Goal: Task Accomplishment & Management: Manage account settings

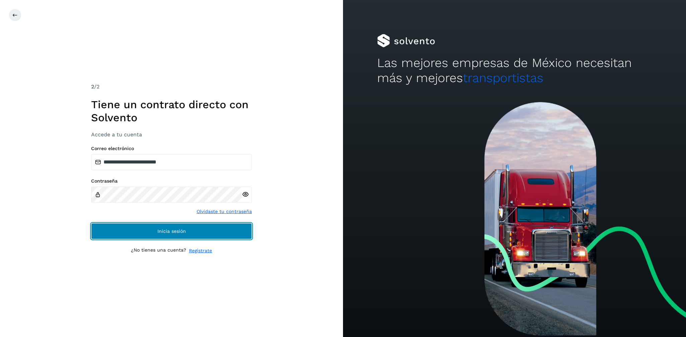
click at [163, 230] on span "Inicia sesión" at bounding box center [171, 231] width 28 height 5
click at [190, 231] on button "Inicia sesión" at bounding box center [171, 231] width 161 height 16
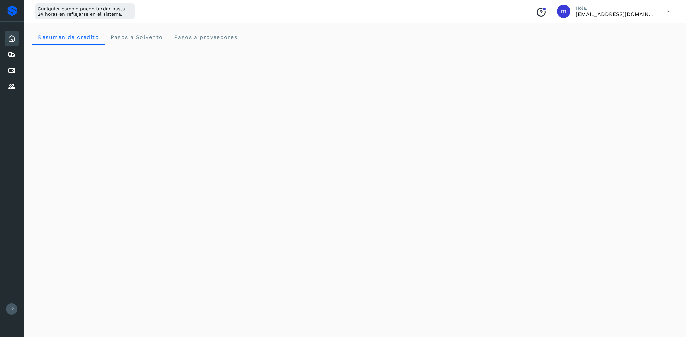
scroll to position [1, 0]
click at [8, 70] on icon at bounding box center [12, 71] width 8 height 8
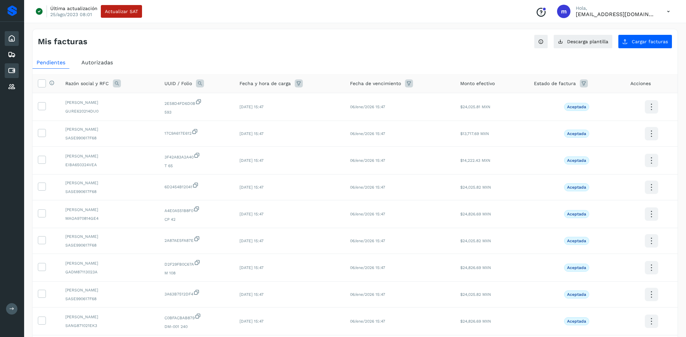
click at [13, 43] on div "Inicio" at bounding box center [12, 38] width 14 height 15
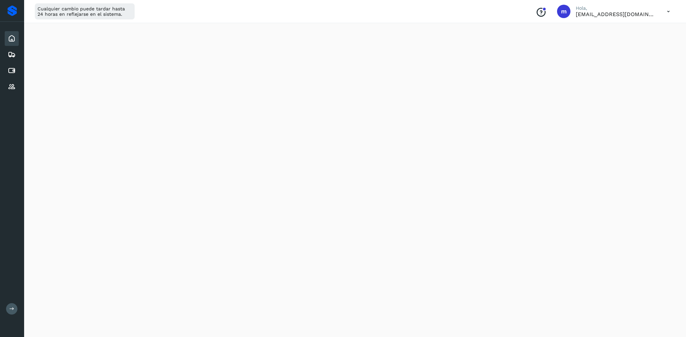
scroll to position [88, 0]
click at [14, 70] on icon at bounding box center [12, 71] width 8 height 8
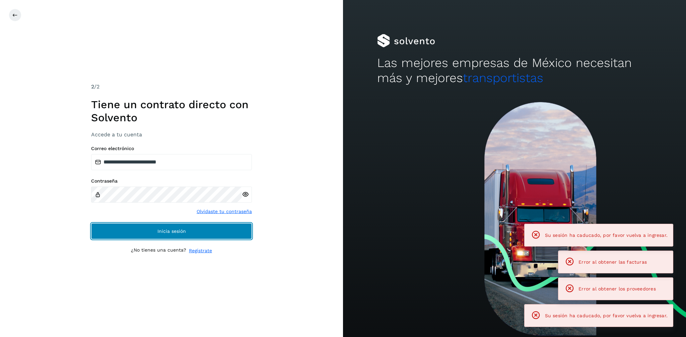
click at [159, 232] on span "Inicia sesión" at bounding box center [171, 231] width 28 height 5
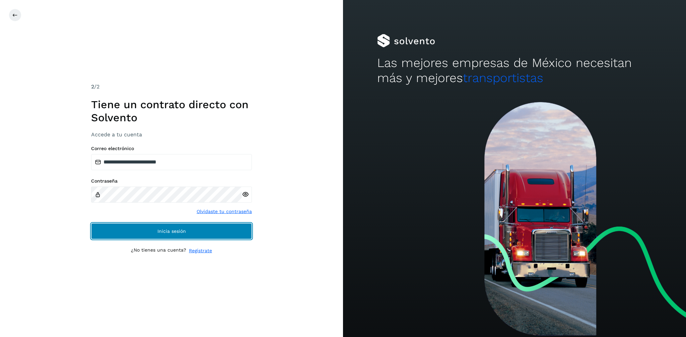
click at [167, 225] on button "Inicia sesión" at bounding box center [171, 231] width 161 height 16
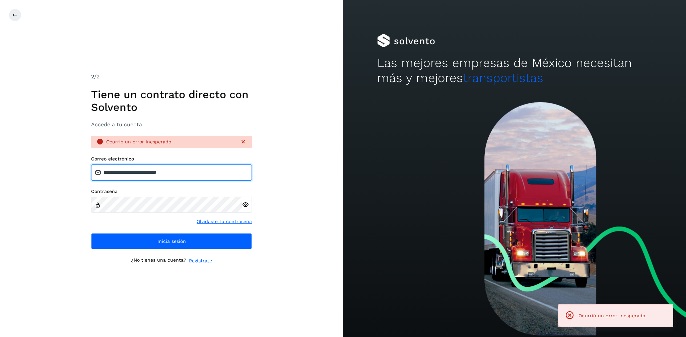
click at [208, 172] on input "**********" at bounding box center [171, 172] width 161 height 16
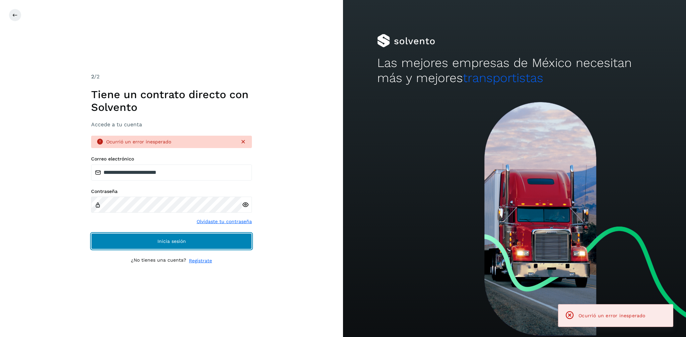
click at [190, 235] on button "Inicia sesión" at bounding box center [171, 241] width 161 height 16
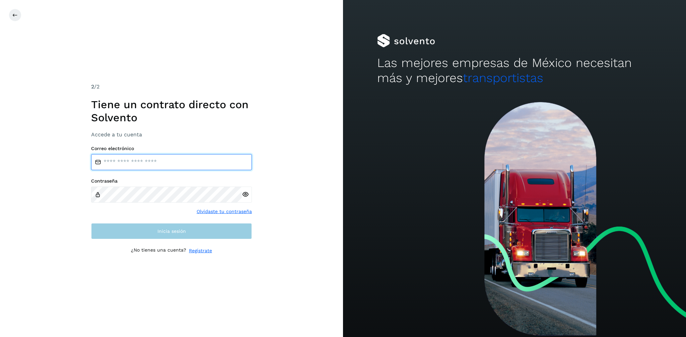
type input "**********"
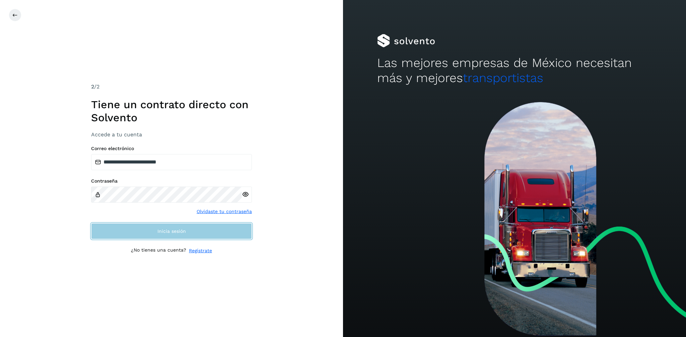
click at [172, 231] on span "Inicia sesión" at bounding box center [171, 231] width 28 height 5
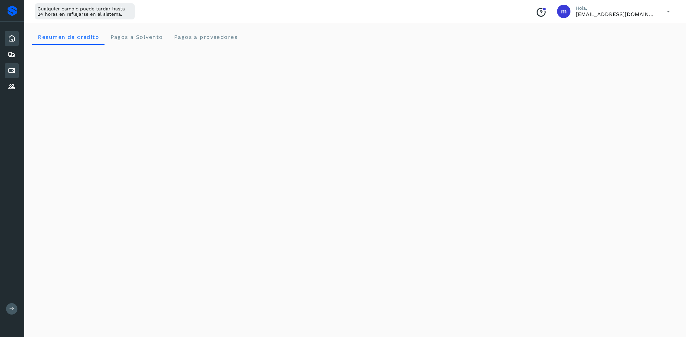
click at [11, 71] on icon at bounding box center [12, 71] width 8 height 8
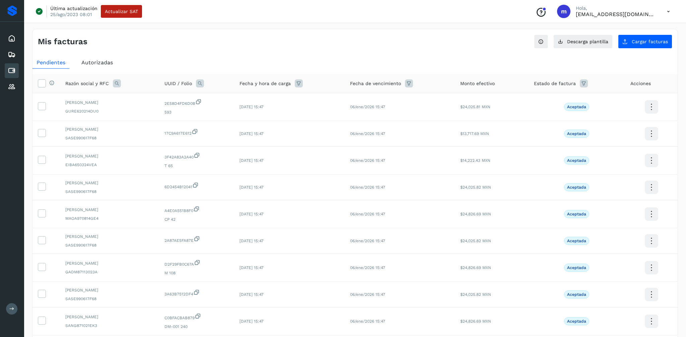
click at [107, 62] on span "Autorizadas" at bounding box center [96, 62] width 31 height 6
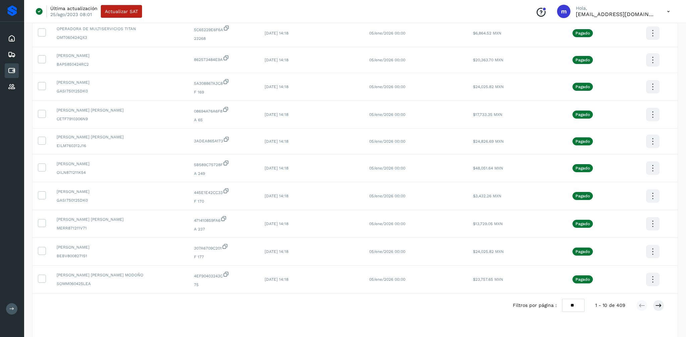
scroll to position [87, 0]
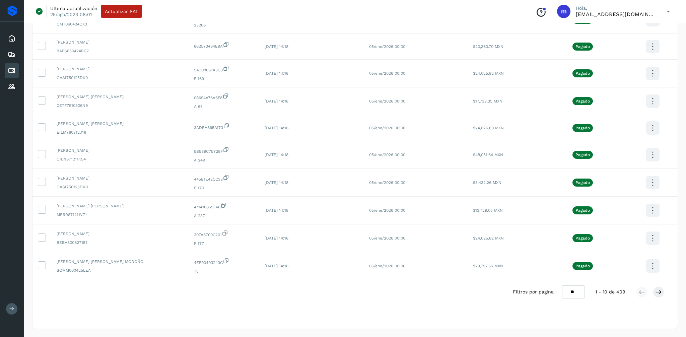
click at [574, 291] on select "** ** **" at bounding box center [573, 291] width 22 height 13
select select "**"
click at [562, 285] on select "** ** **" at bounding box center [573, 291] width 22 height 13
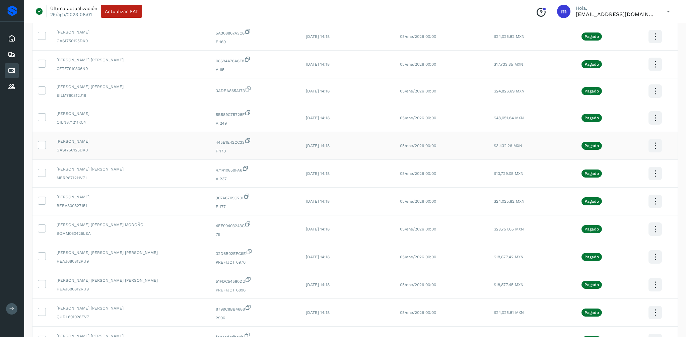
scroll to position [0, 0]
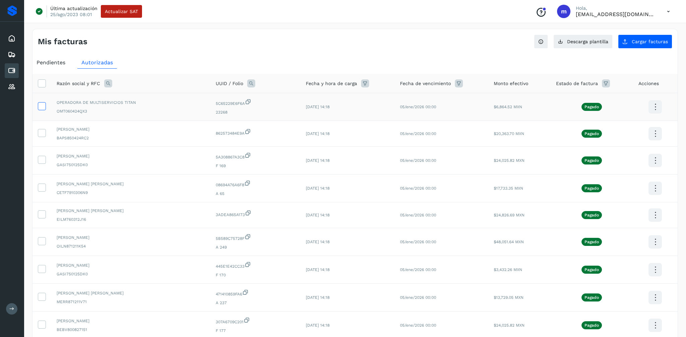
click at [42, 104] on icon at bounding box center [41, 105] width 7 height 7
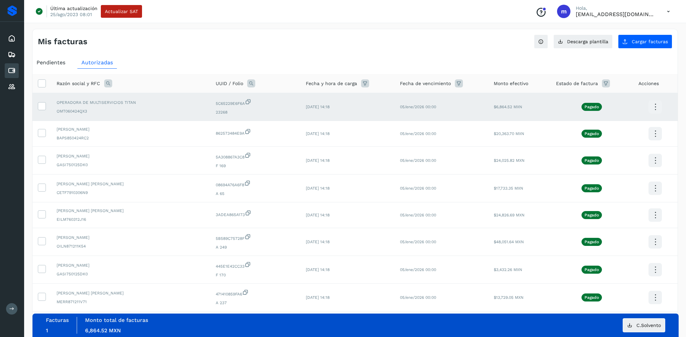
click at [655, 104] on icon at bounding box center [655, 107] width 16 height 16
click at [602, 127] on button "CEP" at bounding box center [621, 126] width 80 height 13
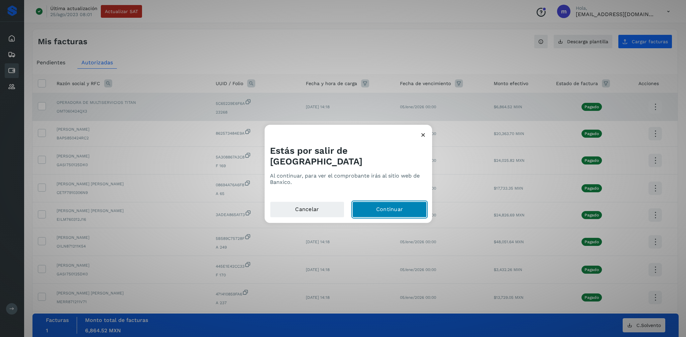
click at [391, 202] on button "Continuar" at bounding box center [389, 210] width 74 height 16
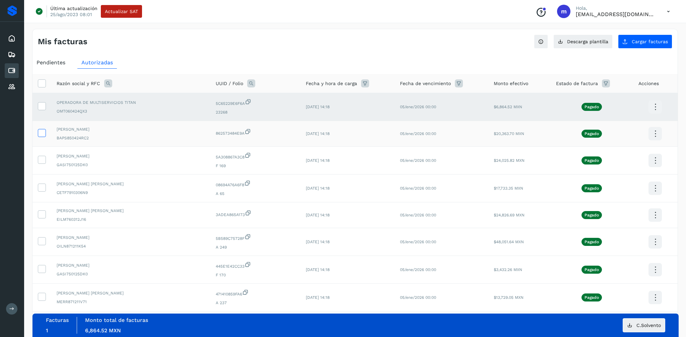
click at [42, 133] on icon at bounding box center [41, 132] width 7 height 7
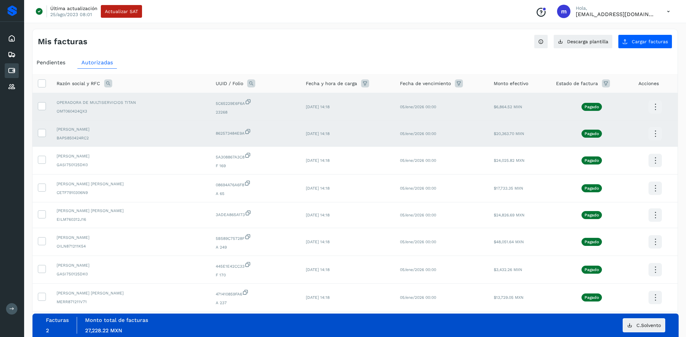
click at [653, 134] on icon at bounding box center [655, 134] width 16 height 16
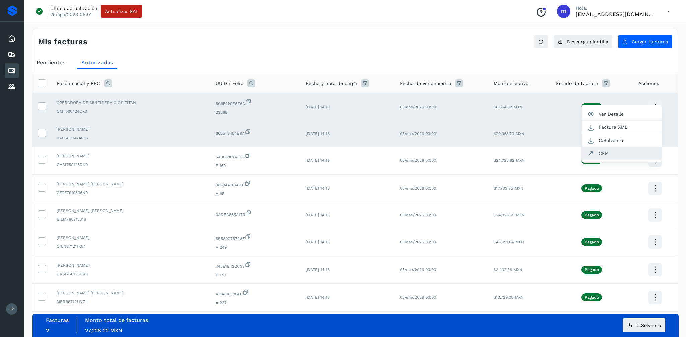
click at [604, 152] on button "CEP" at bounding box center [621, 153] width 80 height 13
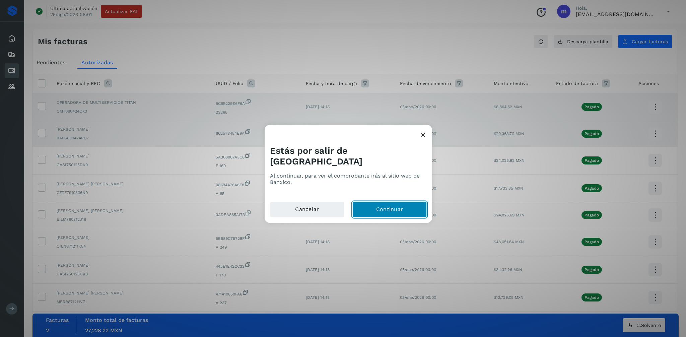
click at [387, 204] on button "Continuar" at bounding box center [389, 210] width 74 height 16
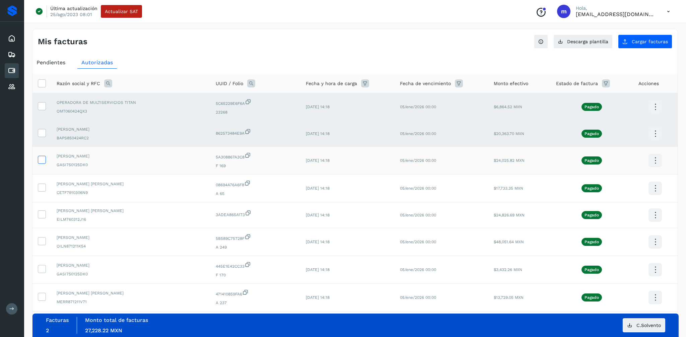
click at [38, 159] on label at bounding box center [42, 160] width 8 height 8
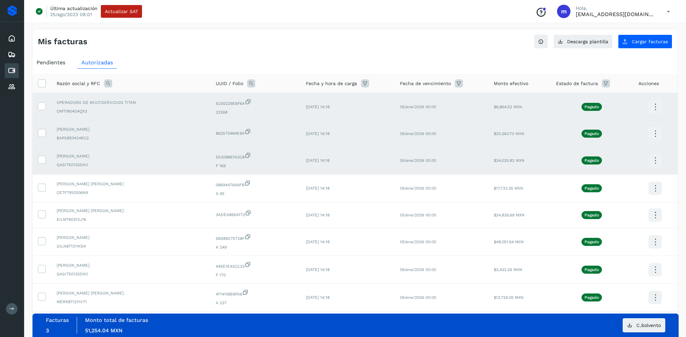
click at [653, 156] on icon at bounding box center [655, 161] width 16 height 16
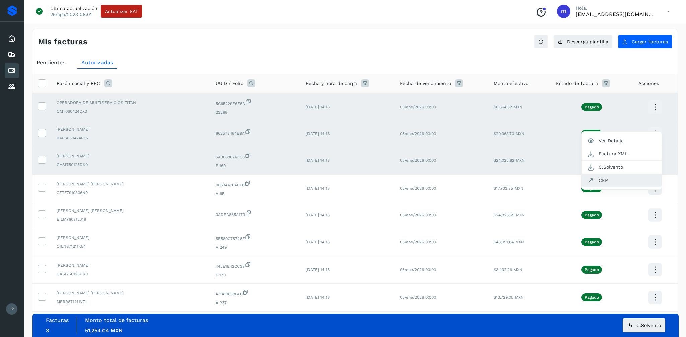
click at [595, 181] on button "CEP" at bounding box center [621, 180] width 80 height 13
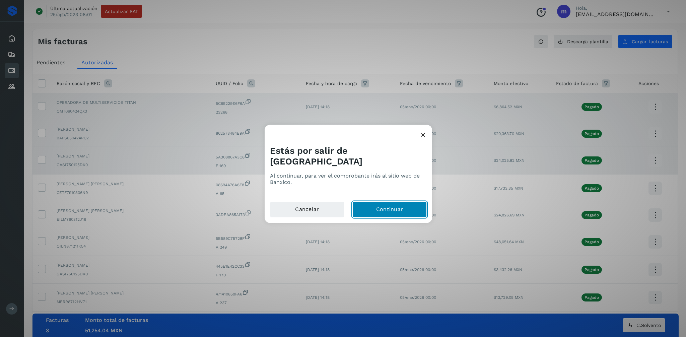
click at [378, 202] on button "Continuar" at bounding box center [389, 210] width 74 height 16
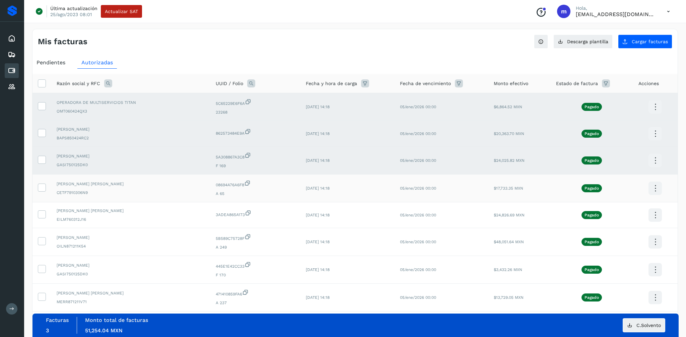
drag, startPoint x: 42, startPoint y: 187, endPoint x: 54, endPoint y: 185, distance: 12.3
click at [42, 187] on icon at bounding box center [41, 186] width 7 height 7
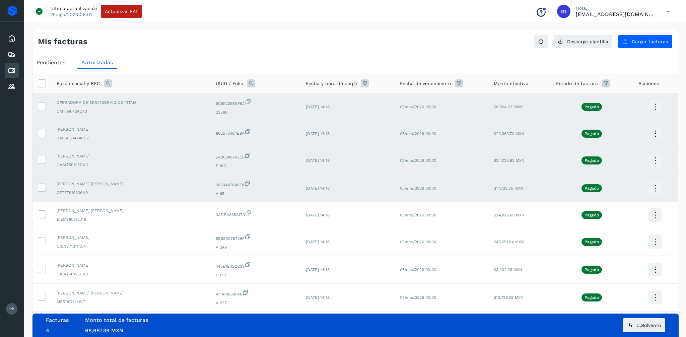
click at [655, 189] on icon at bounding box center [655, 188] width 16 height 16
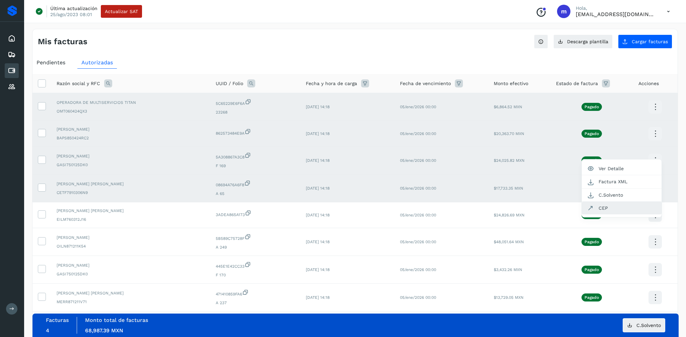
click at [600, 209] on button "CEP" at bounding box center [621, 208] width 80 height 13
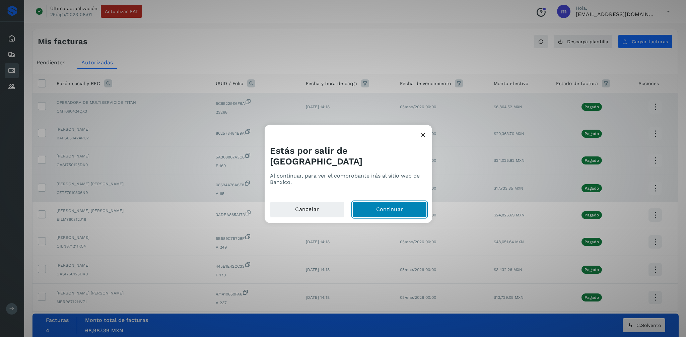
click at [399, 208] on button "Continuar" at bounding box center [389, 210] width 74 height 16
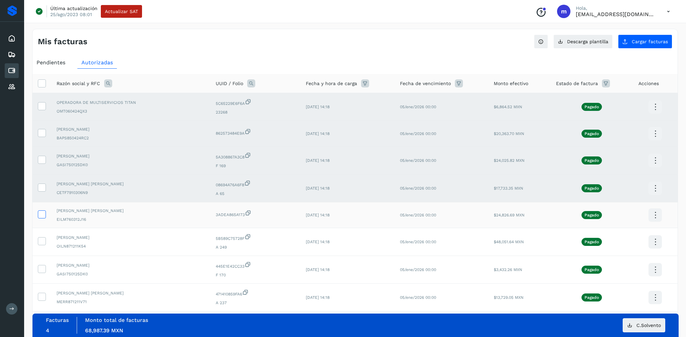
click at [42, 213] on icon at bounding box center [41, 213] width 7 height 7
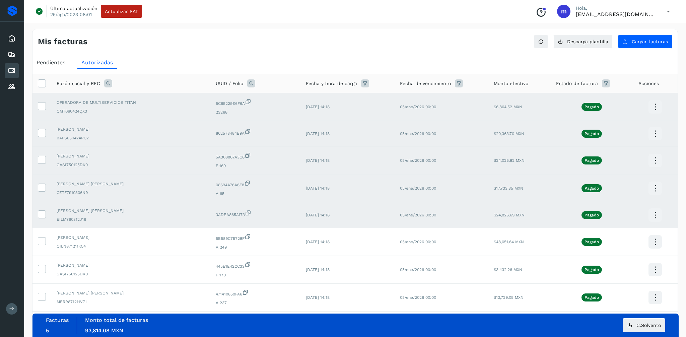
click at [651, 215] on icon at bounding box center [655, 215] width 16 height 16
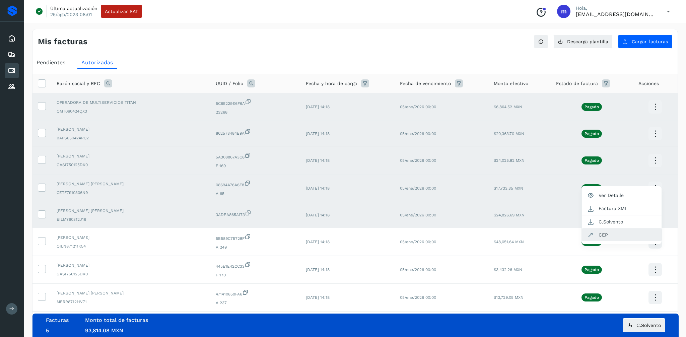
click at [600, 232] on button "CEP" at bounding box center [621, 234] width 80 height 13
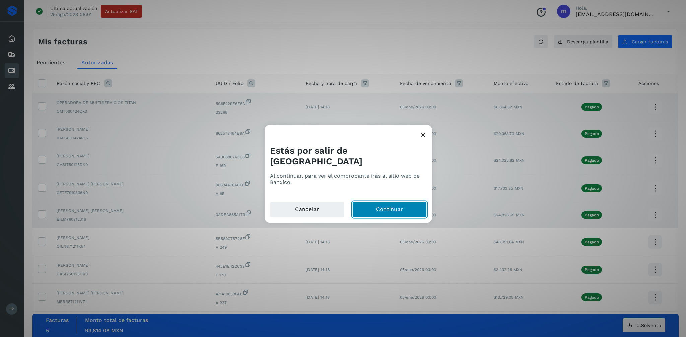
click at [383, 204] on button "Continuar" at bounding box center [389, 210] width 74 height 16
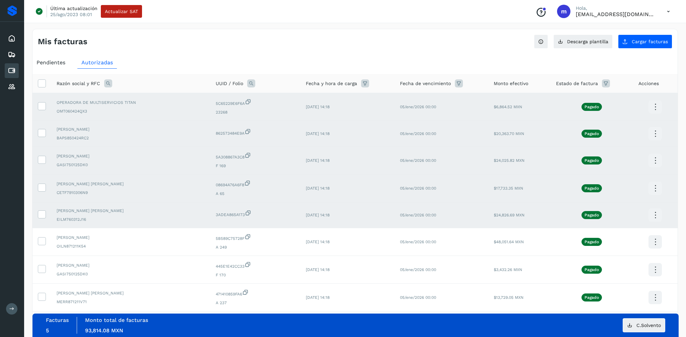
click at [647, 215] on icon at bounding box center [655, 215] width 16 height 16
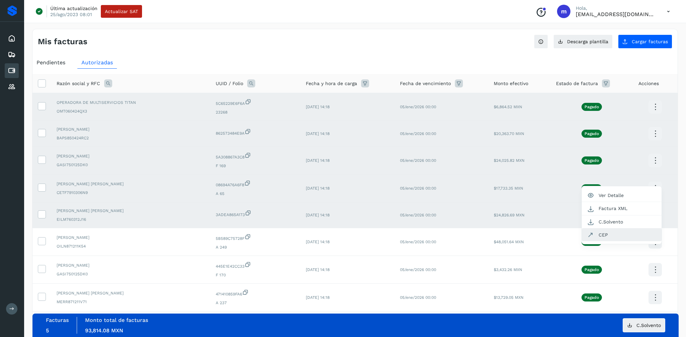
click at [611, 236] on button "CEP" at bounding box center [621, 234] width 80 height 13
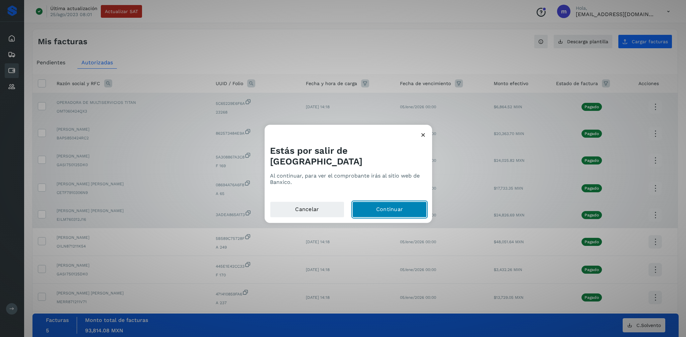
click at [384, 202] on button "Continuar" at bounding box center [389, 210] width 74 height 16
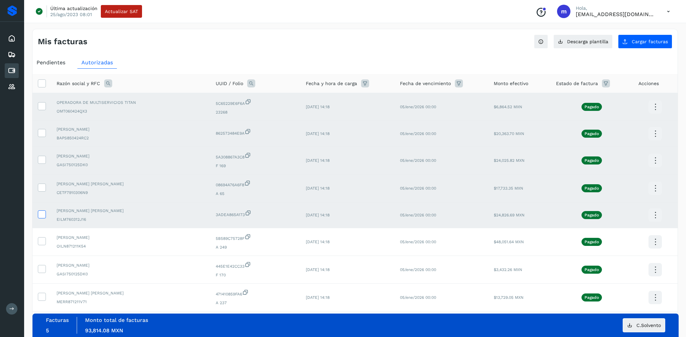
click at [40, 213] on icon at bounding box center [41, 213] width 7 height 7
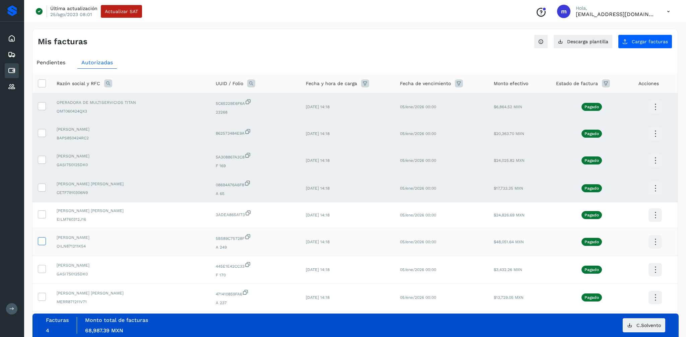
click at [43, 237] on icon at bounding box center [41, 240] width 7 height 7
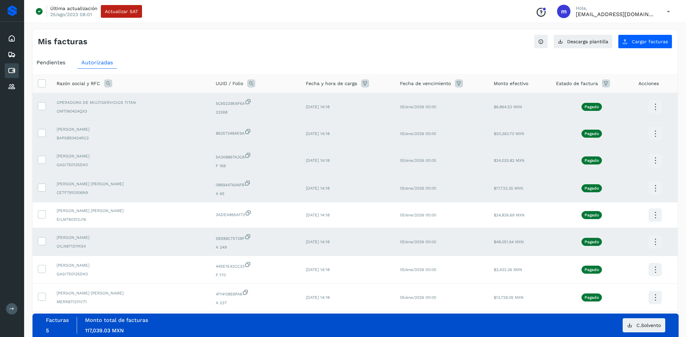
click at [653, 237] on icon at bounding box center [655, 242] width 16 height 16
click at [596, 262] on button "CEP" at bounding box center [621, 261] width 80 height 13
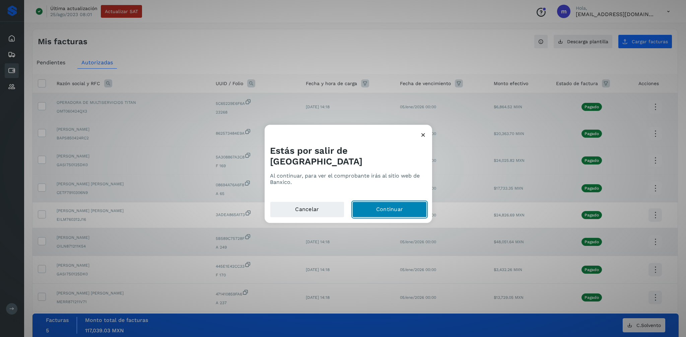
click at [387, 202] on button "Continuar" at bounding box center [389, 210] width 74 height 16
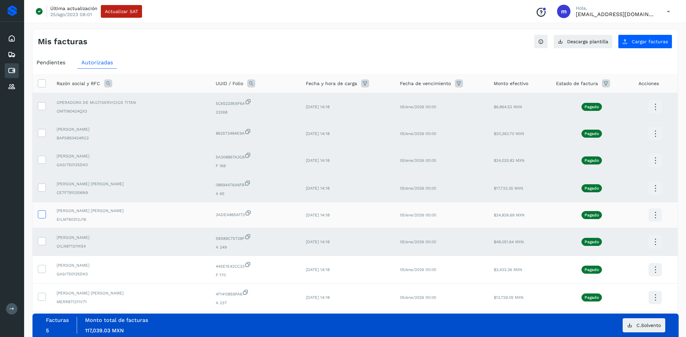
click at [40, 212] on icon at bounding box center [41, 213] width 7 height 7
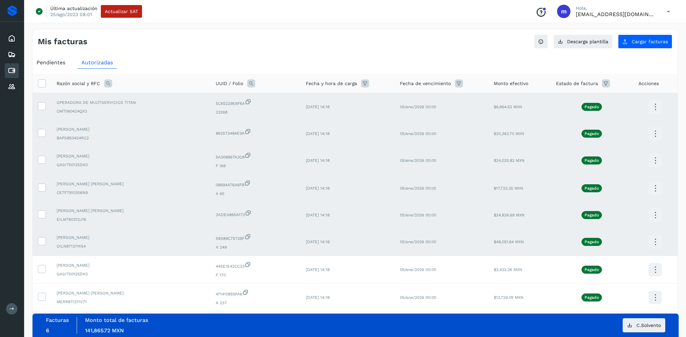
click at [650, 214] on icon at bounding box center [655, 215] width 16 height 16
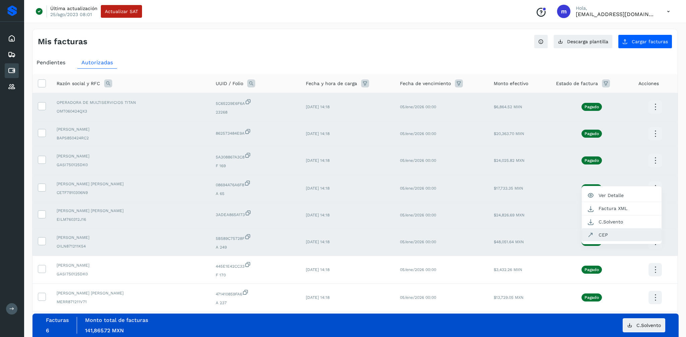
click at [602, 233] on button "CEP" at bounding box center [621, 234] width 80 height 13
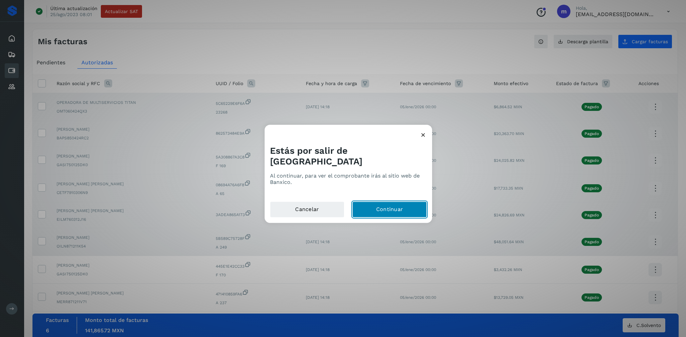
click at [376, 207] on button "Continuar" at bounding box center [389, 210] width 74 height 16
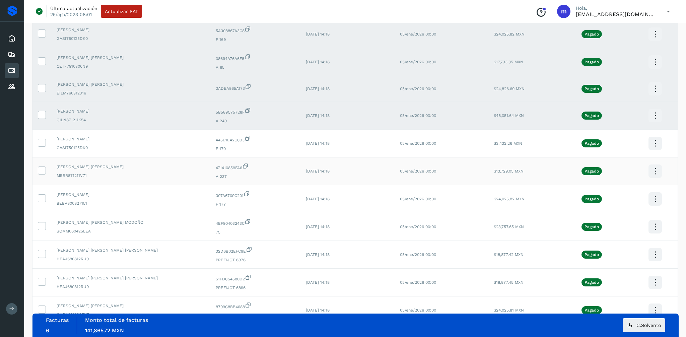
scroll to position [125, 0]
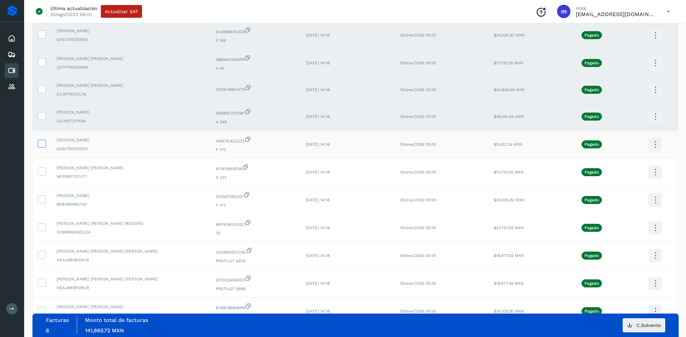
click at [40, 143] on icon at bounding box center [41, 143] width 7 height 7
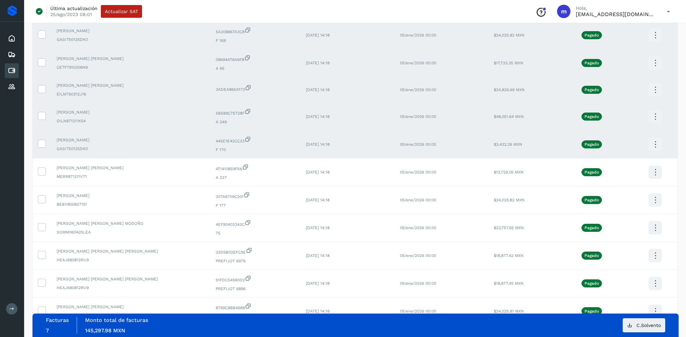
click at [656, 144] on icon at bounding box center [655, 145] width 16 height 16
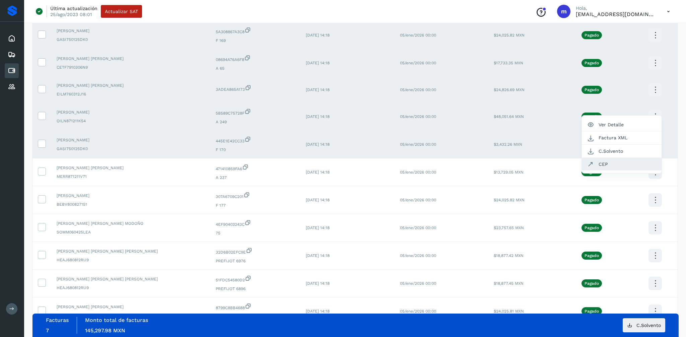
click at [606, 163] on button "CEP" at bounding box center [621, 164] width 80 height 13
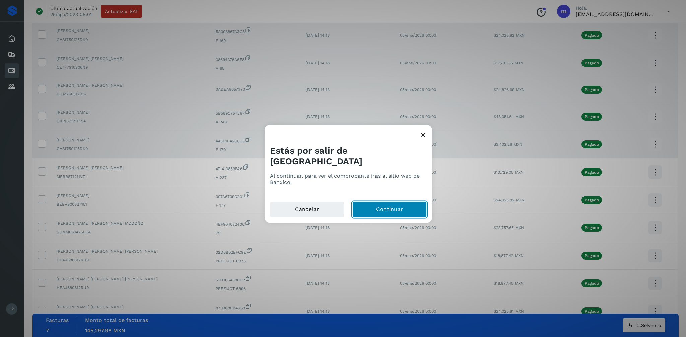
click at [405, 206] on button "Continuar" at bounding box center [389, 210] width 74 height 16
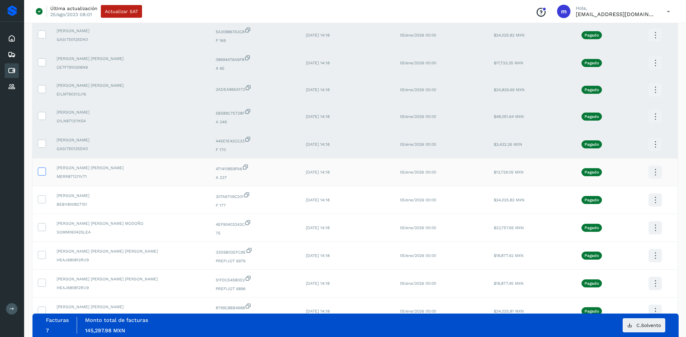
click at [38, 170] on icon at bounding box center [41, 170] width 7 height 7
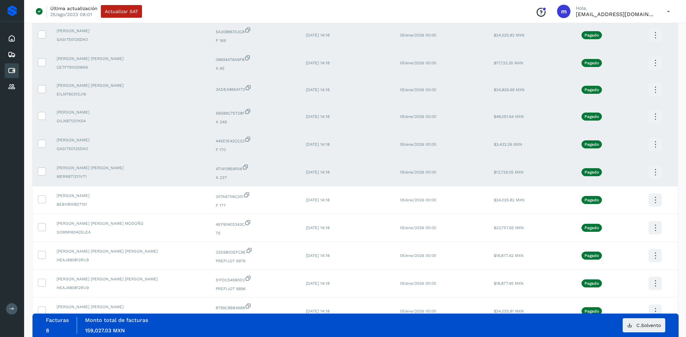
click at [654, 172] on icon at bounding box center [655, 172] width 16 height 16
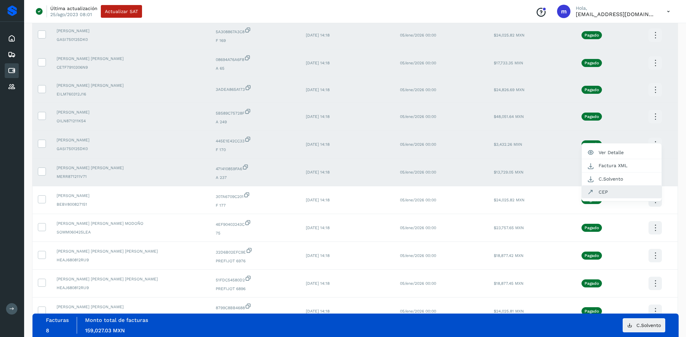
click at [612, 190] on button "CEP" at bounding box center [621, 191] width 80 height 13
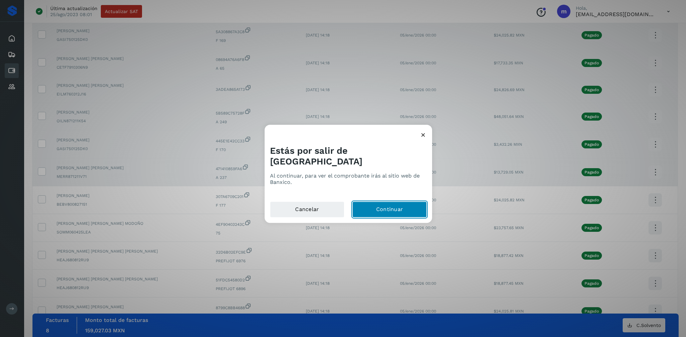
click at [380, 204] on button "Continuar" at bounding box center [389, 210] width 74 height 16
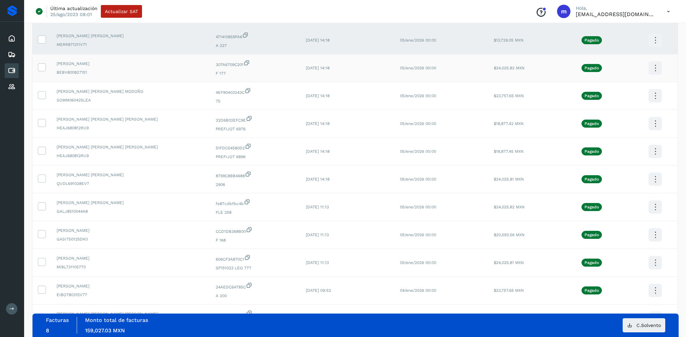
scroll to position [258, 0]
click at [42, 66] on icon at bounding box center [41, 66] width 7 height 7
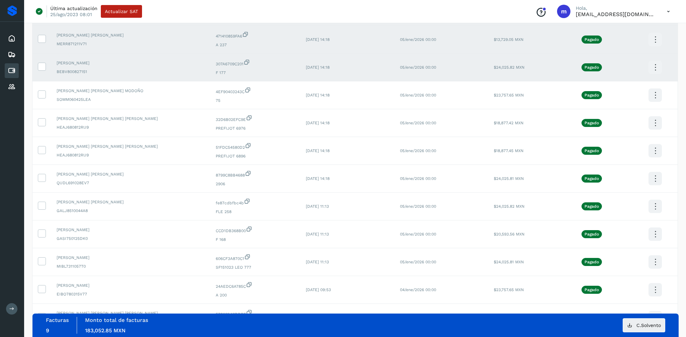
click at [653, 67] on icon at bounding box center [655, 68] width 16 height 16
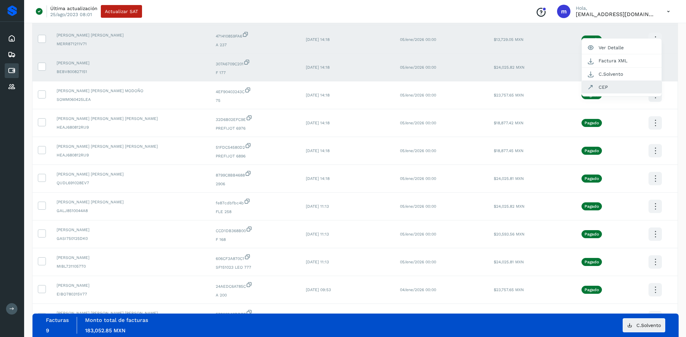
click at [604, 84] on button "CEP" at bounding box center [621, 87] width 80 height 13
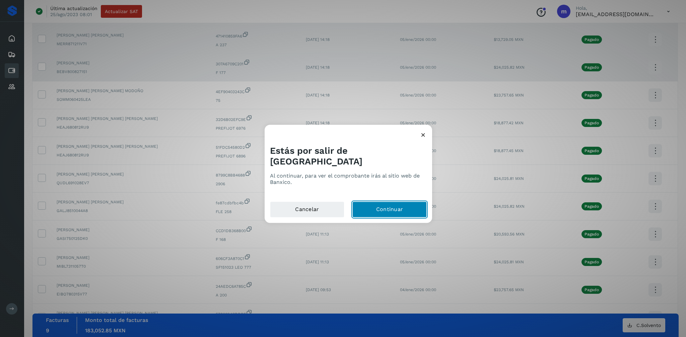
click at [377, 204] on button "Continuar" at bounding box center [389, 210] width 74 height 16
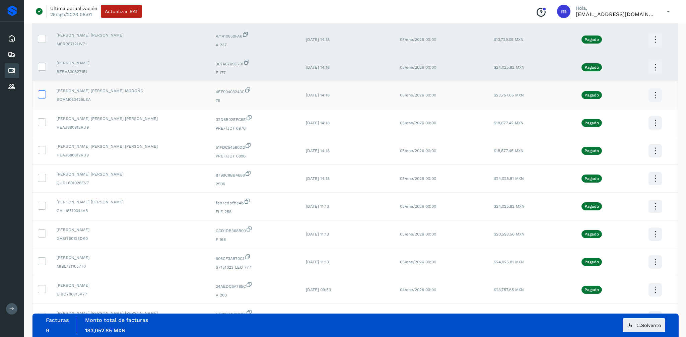
click at [41, 94] on icon at bounding box center [41, 93] width 7 height 7
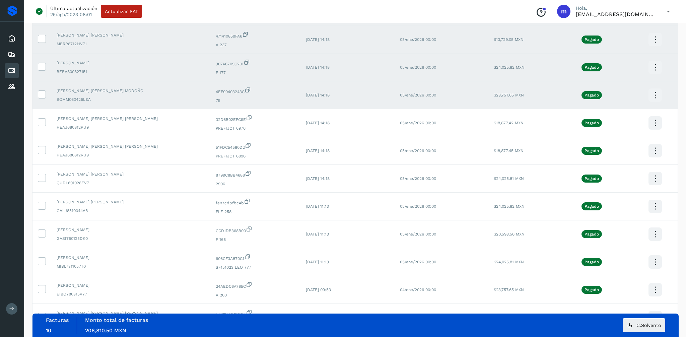
click at [653, 94] on icon at bounding box center [655, 95] width 16 height 16
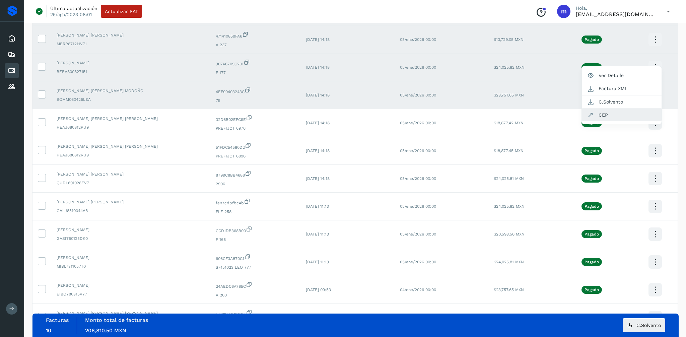
click at [605, 113] on button "CEP" at bounding box center [621, 114] width 80 height 13
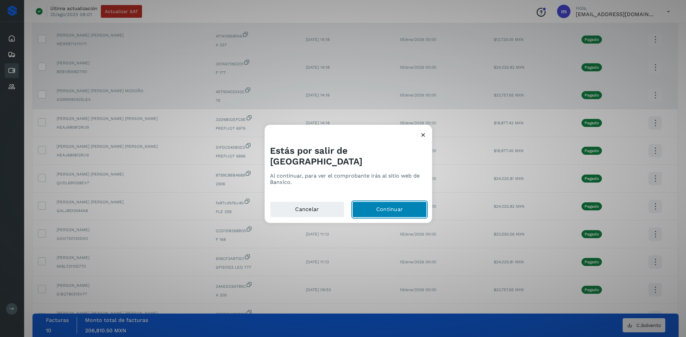
click at [382, 204] on button "Continuar" at bounding box center [389, 210] width 74 height 16
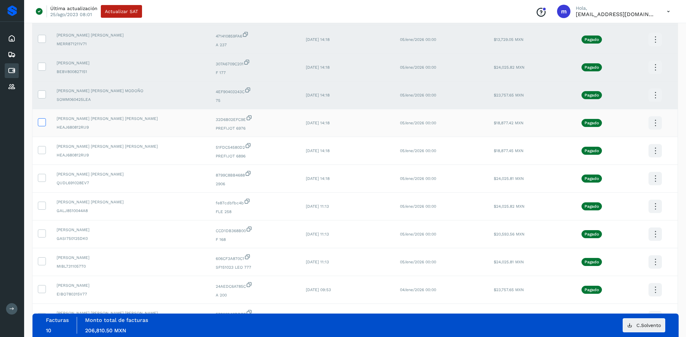
click at [41, 121] on icon at bounding box center [41, 121] width 7 height 7
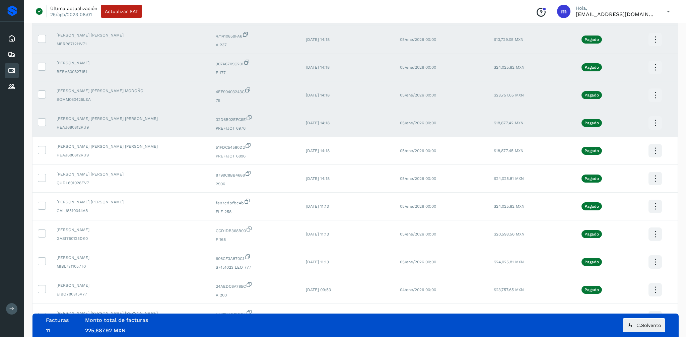
click at [653, 126] on icon at bounding box center [655, 123] width 16 height 16
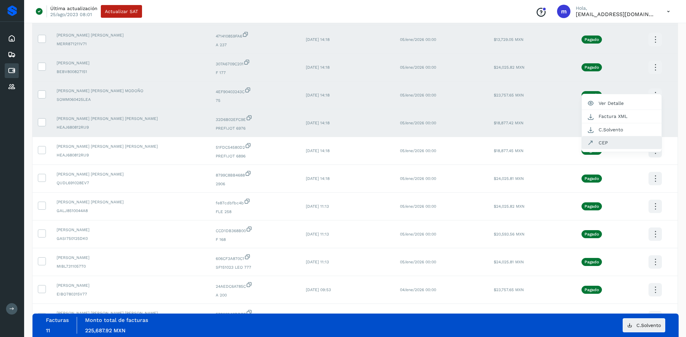
click at [598, 144] on button "CEP" at bounding box center [621, 142] width 80 height 13
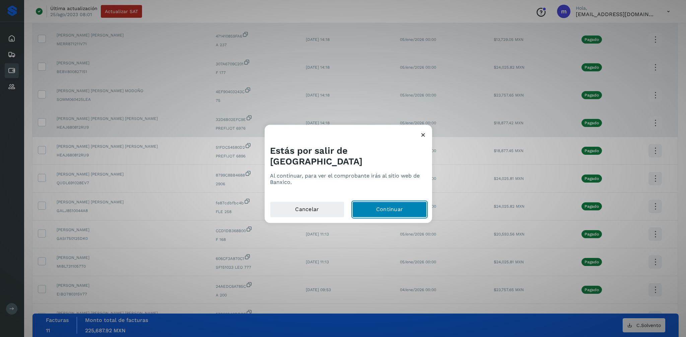
click at [374, 202] on button "Continuar" at bounding box center [389, 210] width 74 height 16
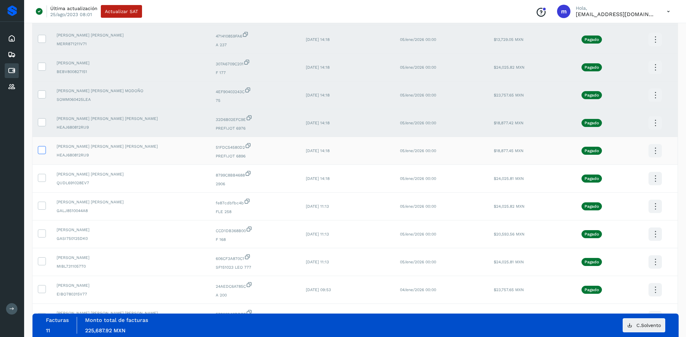
click at [38, 149] on label at bounding box center [42, 150] width 8 height 8
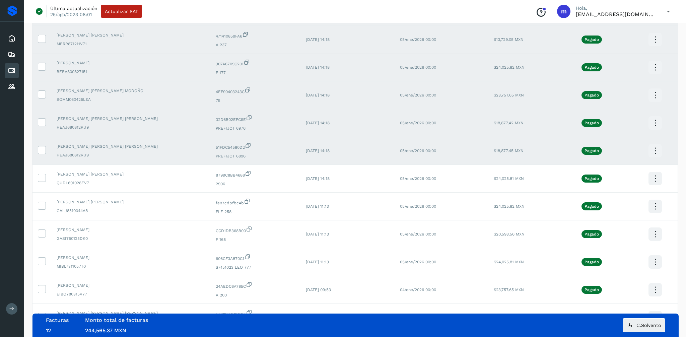
click at [649, 152] on icon at bounding box center [655, 151] width 16 height 16
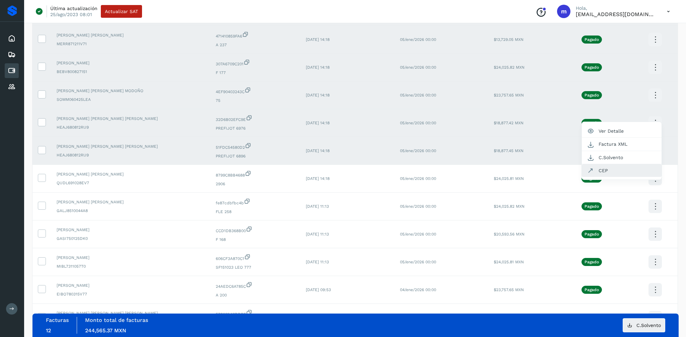
click at [618, 172] on button "CEP" at bounding box center [621, 170] width 80 height 13
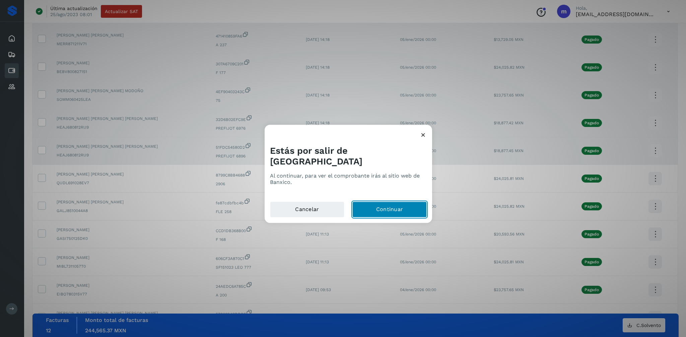
click at [380, 202] on button "Continuar" at bounding box center [389, 210] width 74 height 16
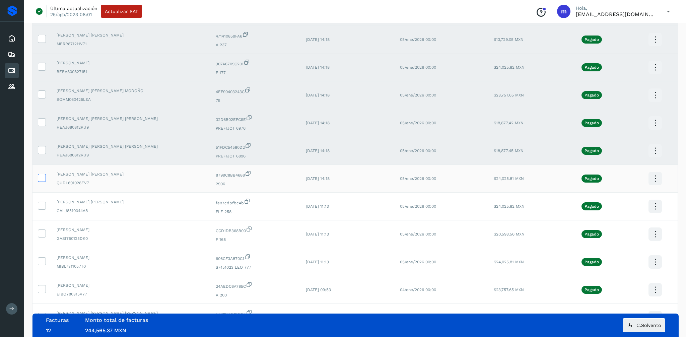
click at [44, 180] on icon at bounding box center [41, 177] width 7 height 7
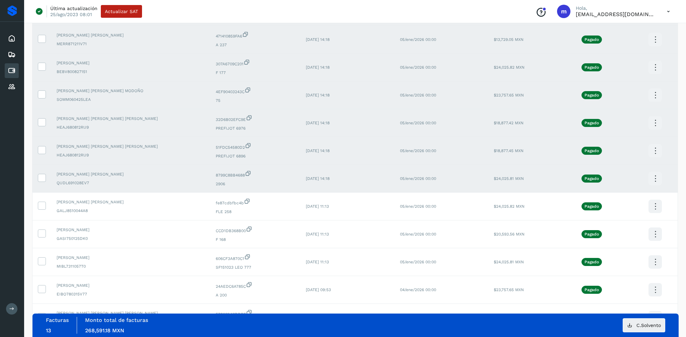
click at [655, 177] on icon at bounding box center [655, 179] width 16 height 16
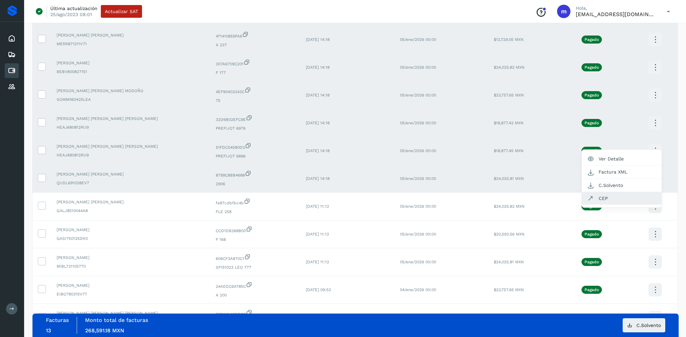
click at [608, 196] on button "CEP" at bounding box center [621, 198] width 80 height 13
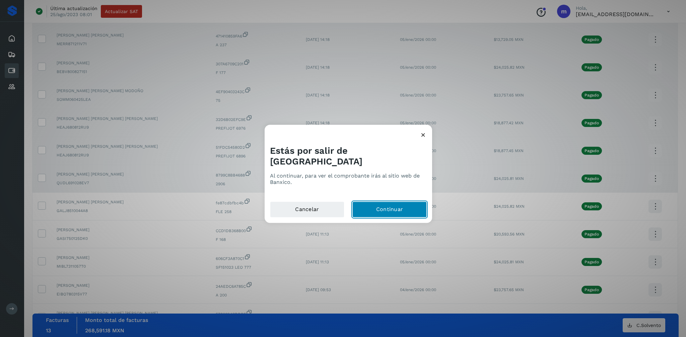
click at [383, 203] on button "Continuar" at bounding box center [389, 210] width 74 height 16
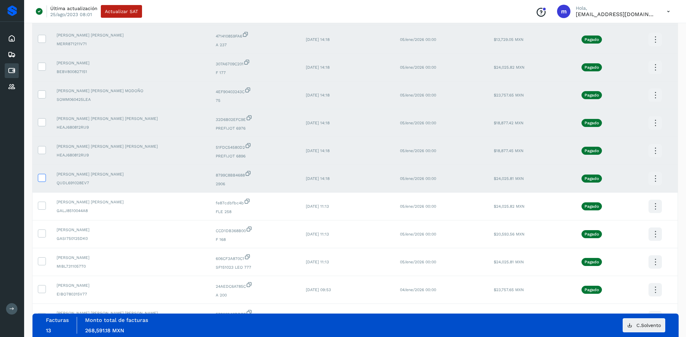
click at [44, 178] on icon at bounding box center [41, 177] width 7 height 7
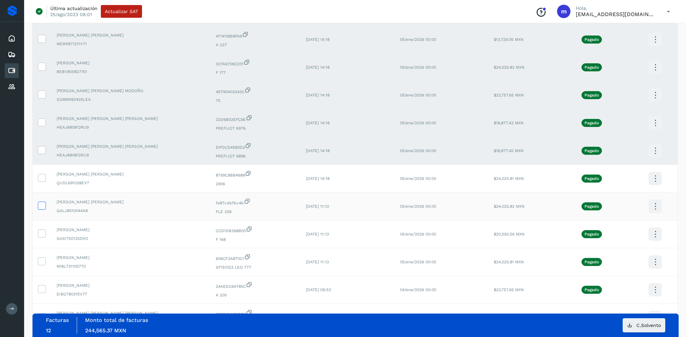
click at [41, 204] on icon at bounding box center [41, 205] width 7 height 7
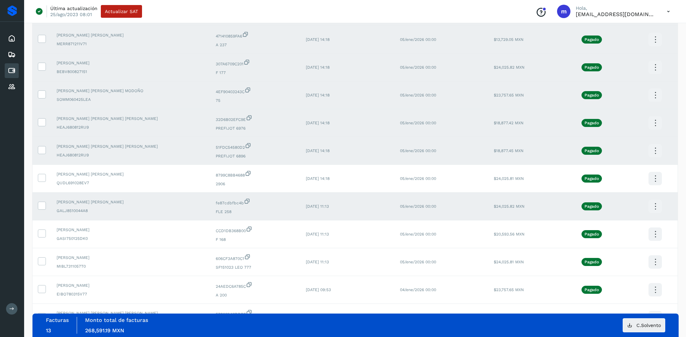
click at [652, 205] on icon at bounding box center [655, 206] width 16 height 16
click at [608, 227] on button "CEP" at bounding box center [621, 226] width 80 height 13
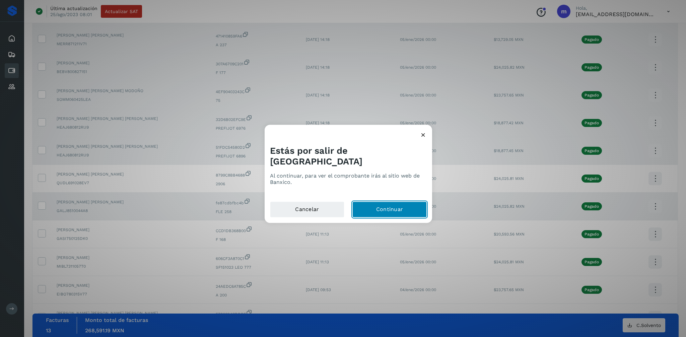
click at [400, 203] on button "Continuar" at bounding box center [389, 210] width 74 height 16
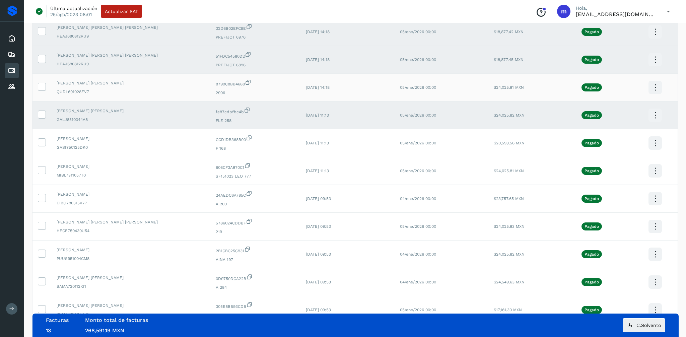
scroll to position [350, 0]
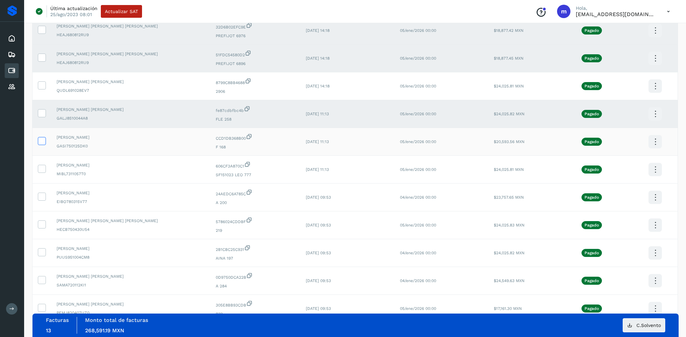
click at [43, 140] on icon at bounding box center [41, 140] width 7 height 7
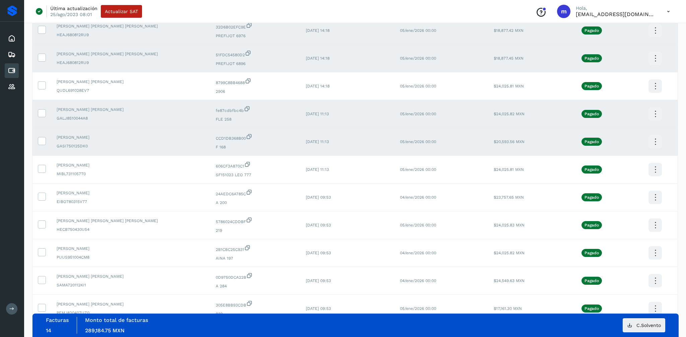
click at [652, 144] on icon at bounding box center [655, 142] width 16 height 16
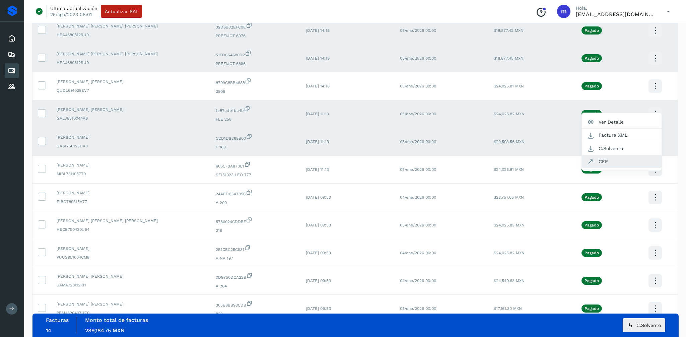
click at [598, 161] on button "CEP" at bounding box center [621, 161] width 80 height 13
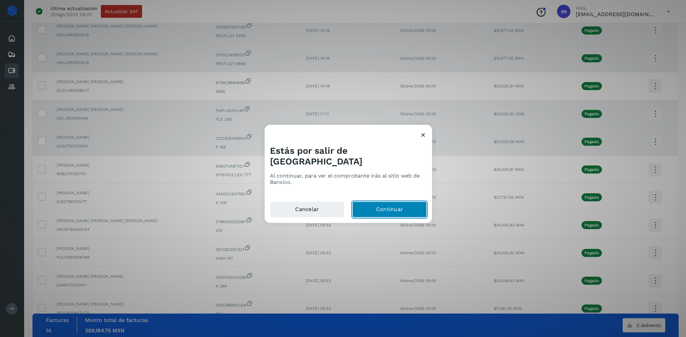
click at [377, 202] on button "Continuar" at bounding box center [389, 210] width 74 height 16
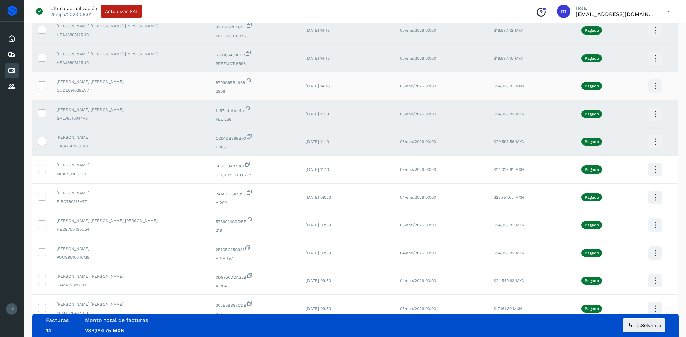
click at [87, 85] on div "[PERSON_NAME] [PERSON_NAME] QUDL691028EV7" at bounding box center [131, 86] width 148 height 15
click at [43, 84] on icon at bounding box center [41, 84] width 7 height 7
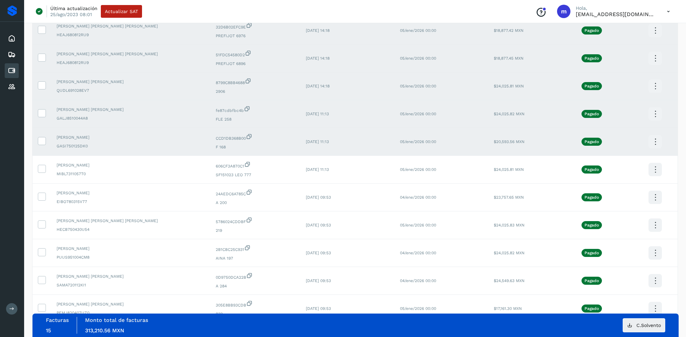
click at [651, 85] on icon at bounding box center [655, 86] width 16 height 16
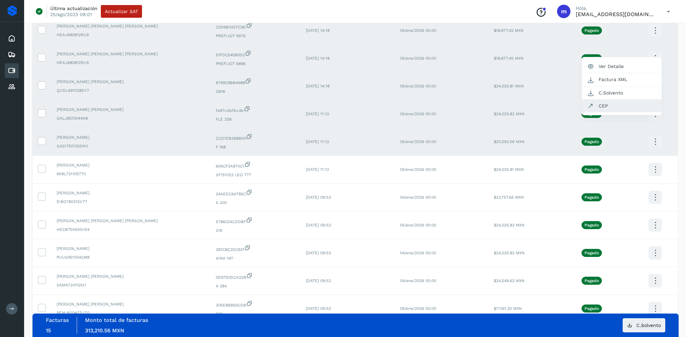
click at [599, 103] on button "CEP" at bounding box center [621, 105] width 80 height 13
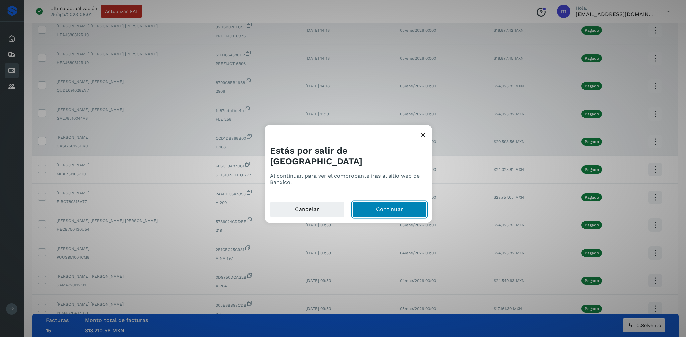
click at [379, 202] on button "Continuar" at bounding box center [389, 210] width 74 height 16
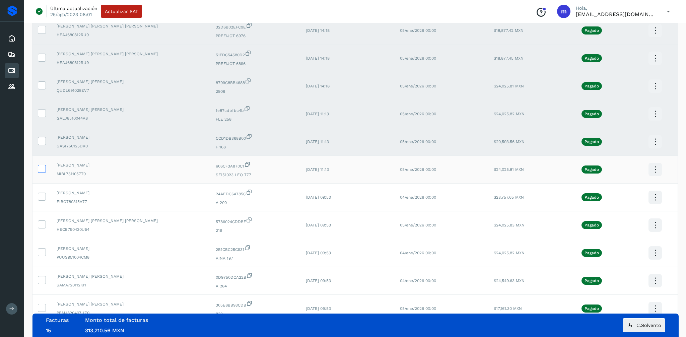
click at [41, 167] on icon at bounding box center [41, 168] width 7 height 7
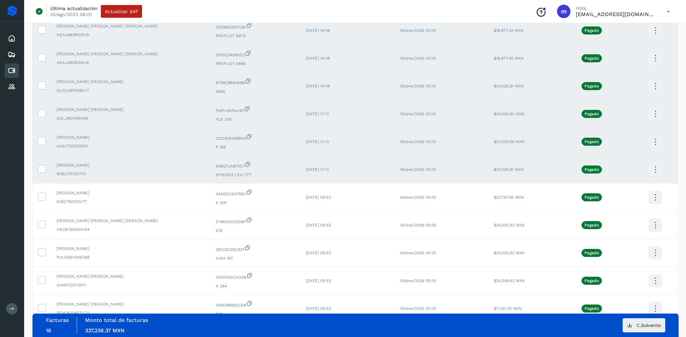
click at [654, 169] on icon at bounding box center [655, 170] width 16 height 16
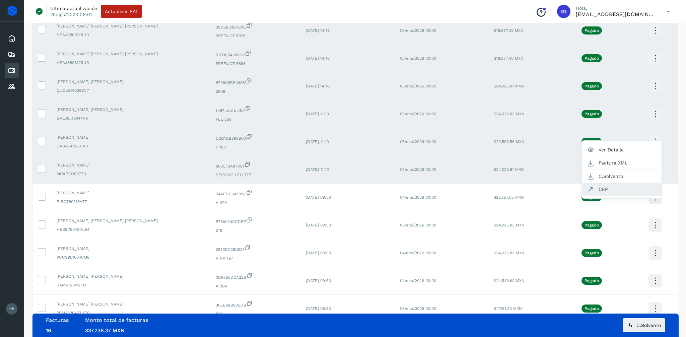
click at [604, 187] on button "CEP" at bounding box center [621, 189] width 80 height 13
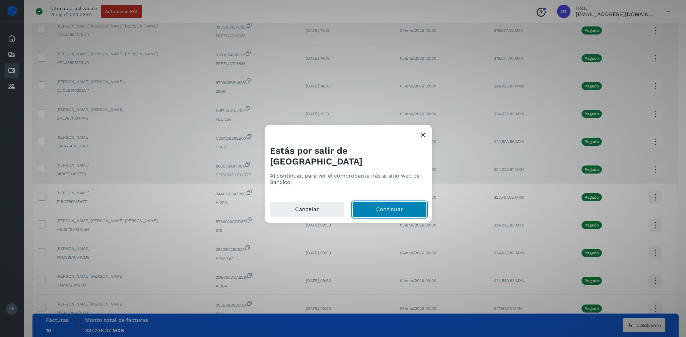
click at [384, 205] on button "Continuar" at bounding box center [389, 210] width 74 height 16
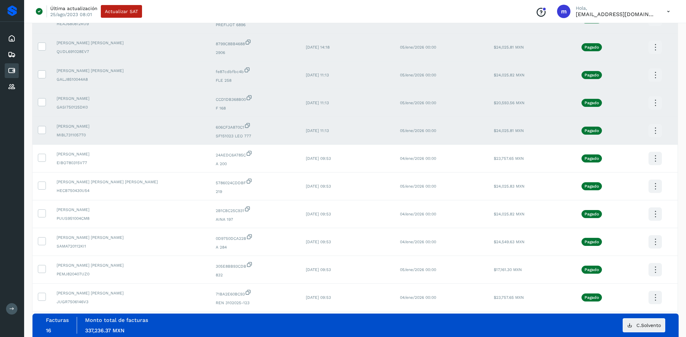
scroll to position [389, 0]
click at [42, 156] on icon at bounding box center [41, 156] width 7 height 7
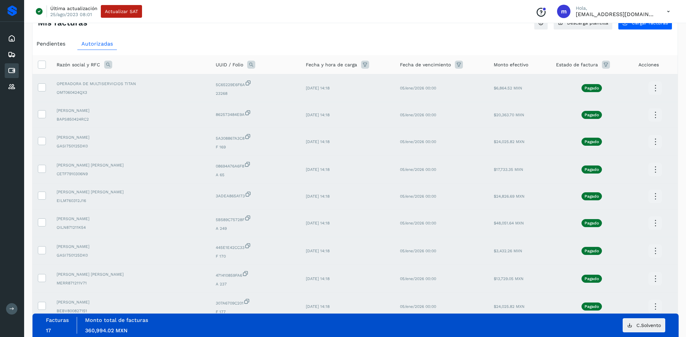
scroll to position [0, 0]
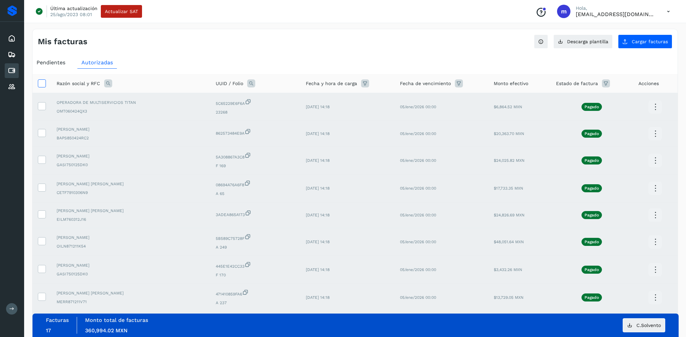
click at [40, 86] on icon at bounding box center [41, 82] width 7 height 7
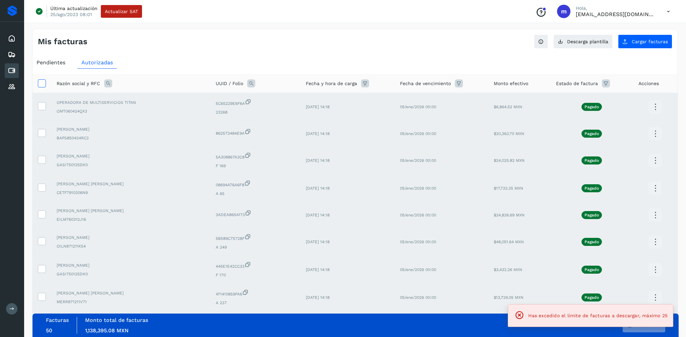
click at [43, 83] on icon at bounding box center [41, 82] width 7 height 7
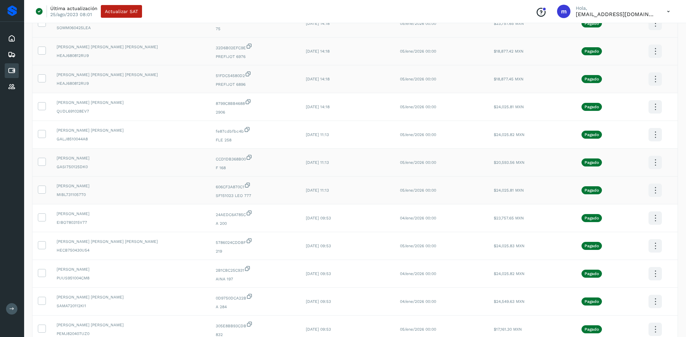
scroll to position [334, 0]
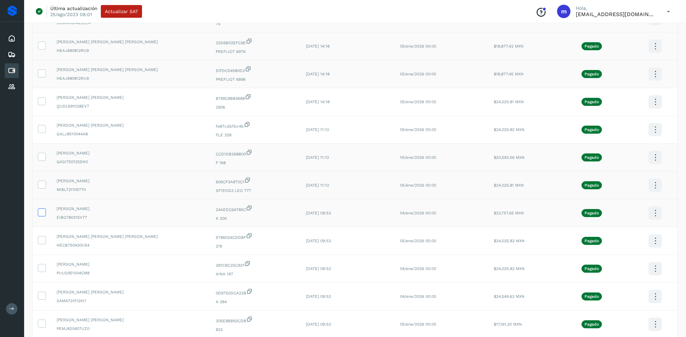
click at [41, 213] on icon at bounding box center [41, 211] width 7 height 7
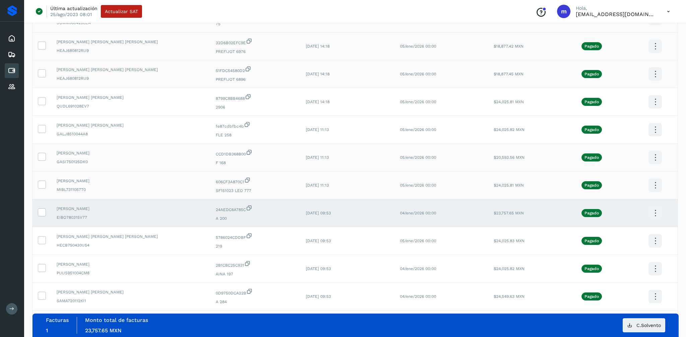
click at [650, 214] on icon at bounding box center [655, 213] width 16 height 16
click at [616, 235] on button "CEP" at bounding box center [621, 232] width 80 height 13
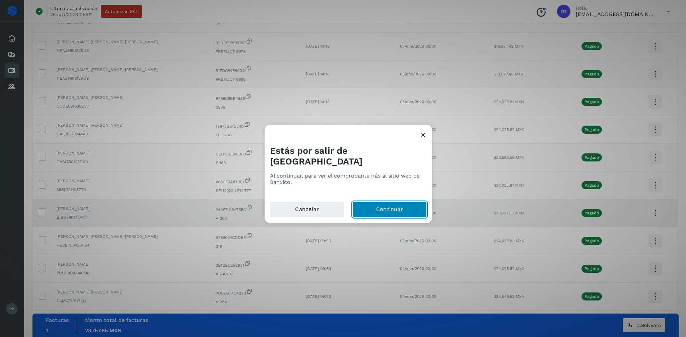
click at [378, 205] on button "Continuar" at bounding box center [389, 210] width 74 height 16
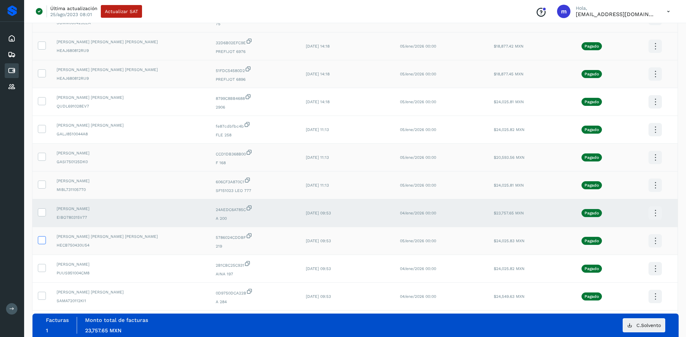
click at [41, 239] on icon at bounding box center [41, 239] width 7 height 7
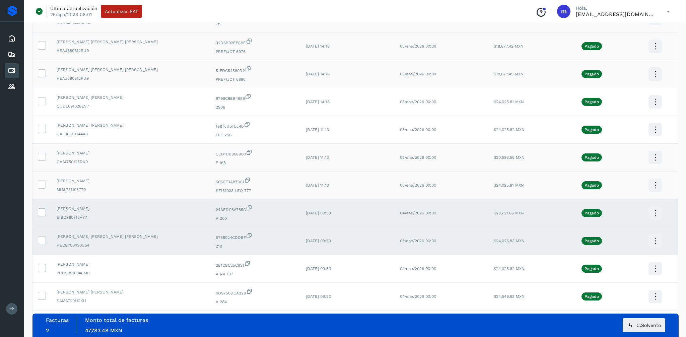
click at [652, 239] on icon at bounding box center [655, 241] width 16 height 16
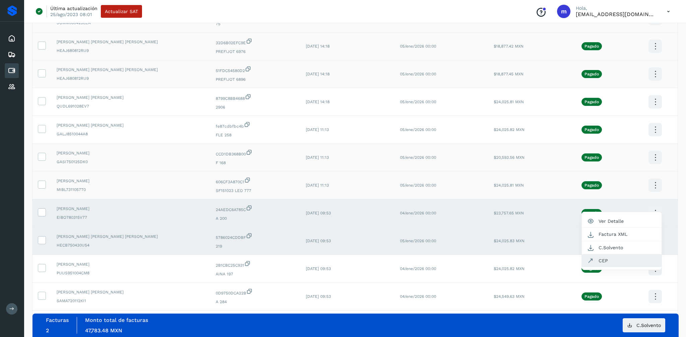
click at [601, 261] on button "CEP" at bounding box center [621, 260] width 80 height 13
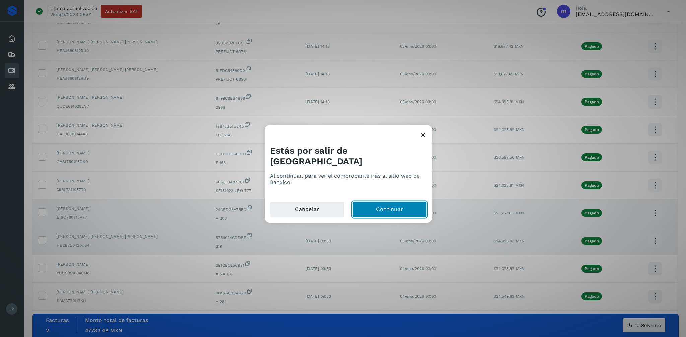
click at [393, 204] on button "Continuar" at bounding box center [389, 210] width 74 height 16
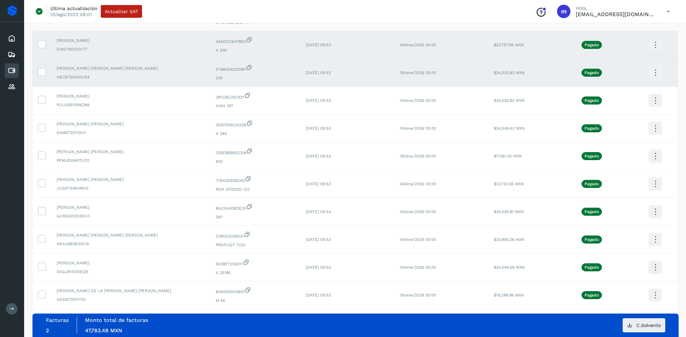
scroll to position [500, 0]
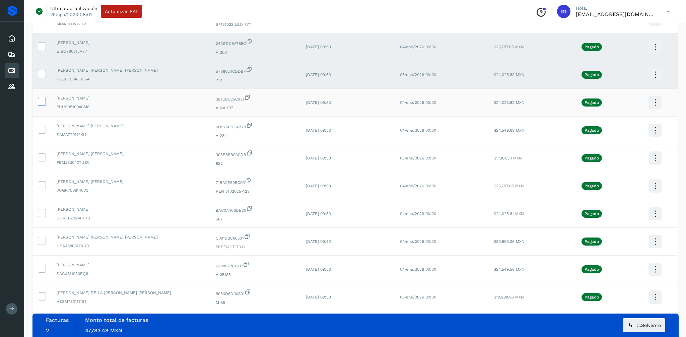
click at [42, 101] on icon at bounding box center [41, 101] width 7 height 7
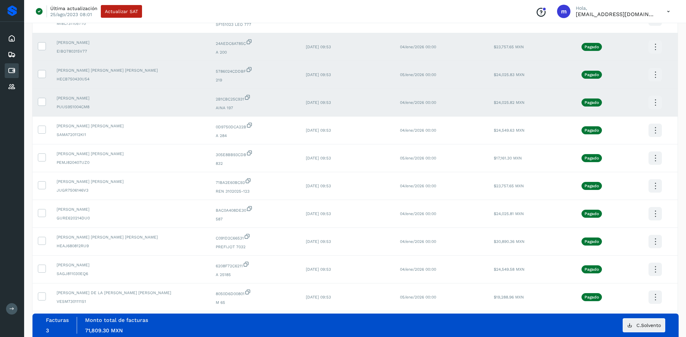
click at [655, 101] on icon at bounding box center [655, 103] width 16 height 16
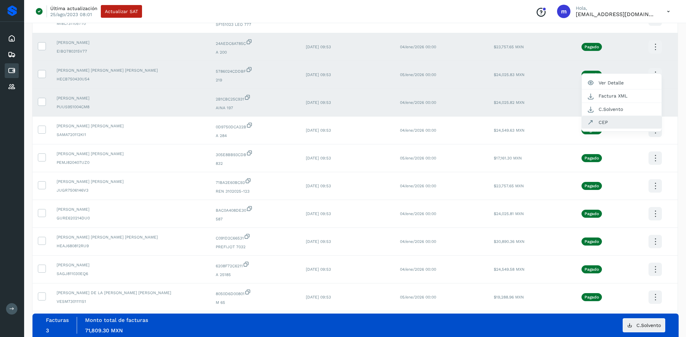
click at [602, 122] on button "CEP" at bounding box center [621, 122] width 80 height 13
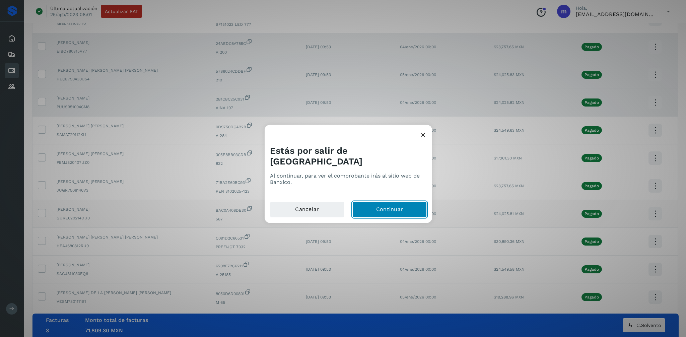
click at [384, 202] on button "Continuar" at bounding box center [389, 210] width 74 height 16
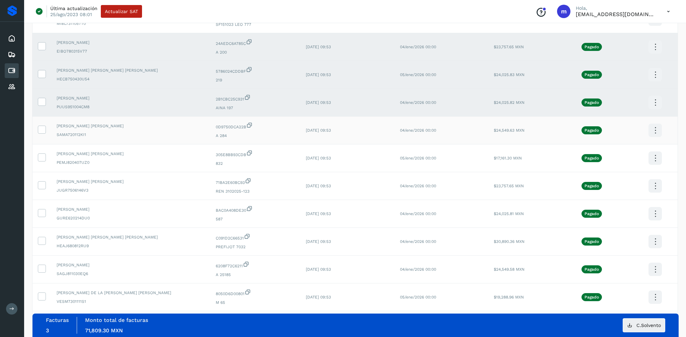
click at [96, 129] on span "[PERSON_NAME] [PERSON_NAME]" at bounding box center [131, 126] width 148 height 6
click at [40, 127] on icon at bounding box center [41, 129] width 7 height 7
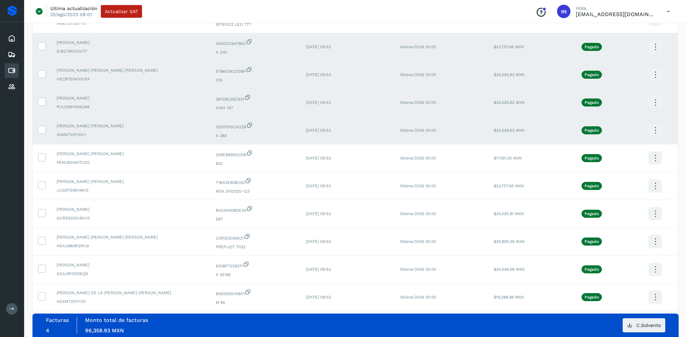
click at [655, 131] on icon at bounding box center [655, 131] width 16 height 16
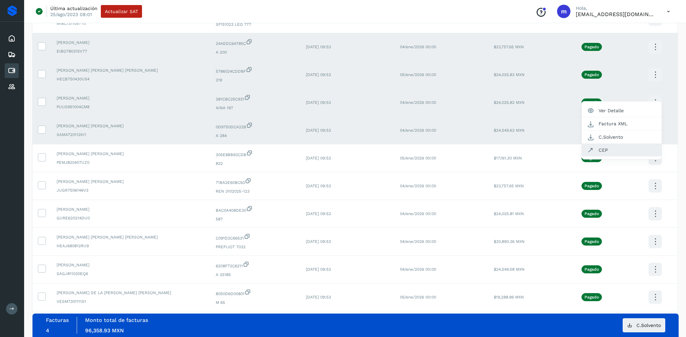
click at [602, 149] on button "CEP" at bounding box center [621, 150] width 80 height 13
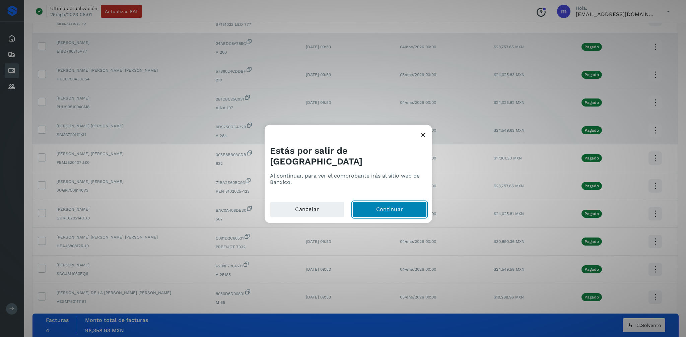
click at [385, 204] on button "Continuar" at bounding box center [389, 210] width 74 height 16
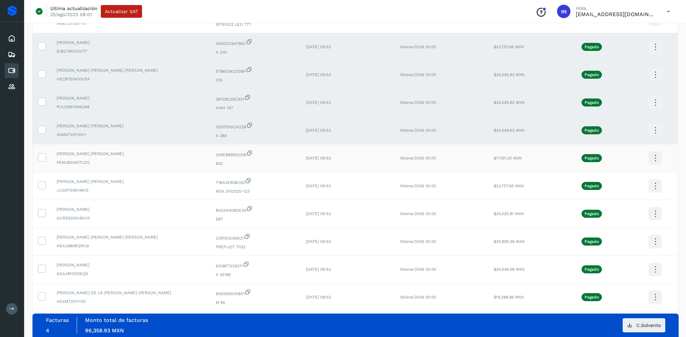
click at [116, 162] on span "PEMJ820407UZ0" at bounding box center [131, 162] width 148 height 6
click at [39, 155] on icon at bounding box center [41, 156] width 7 height 7
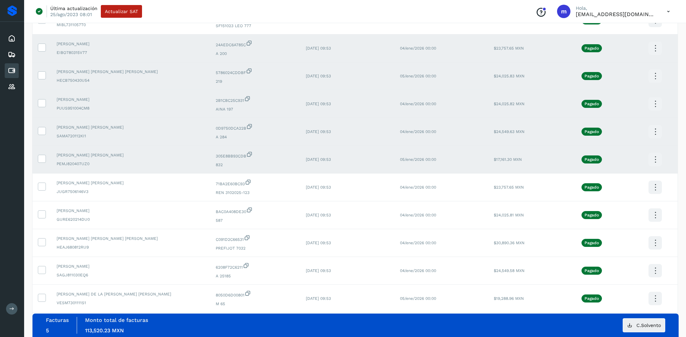
scroll to position [498, 0]
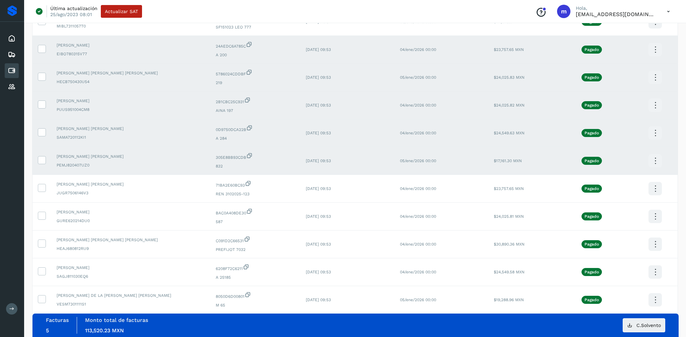
click at [652, 160] on icon at bounding box center [655, 161] width 16 height 16
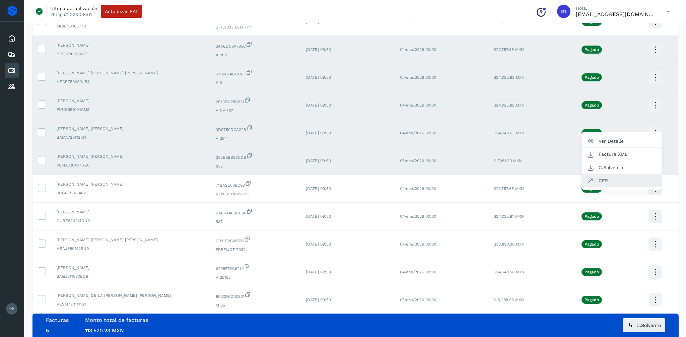
click at [610, 182] on button "CEP" at bounding box center [621, 180] width 80 height 13
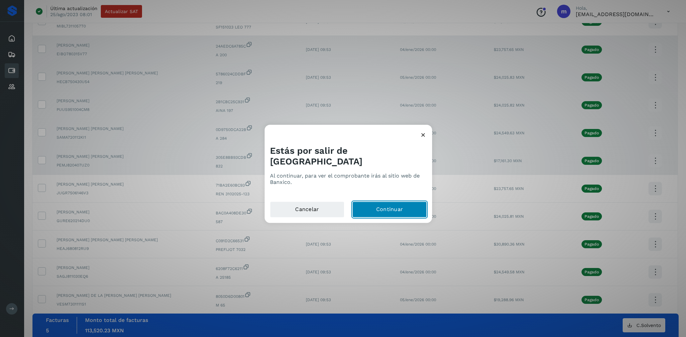
click at [398, 205] on button "Continuar" at bounding box center [389, 210] width 74 height 16
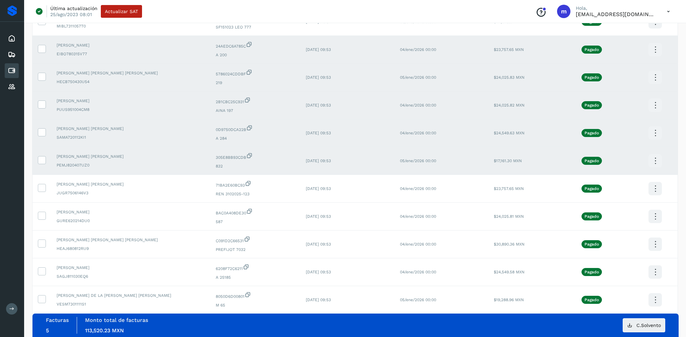
scroll to position [497, 0]
click at [37, 187] on td at bounding box center [41, 190] width 19 height 28
click at [44, 188] on icon at bounding box center [41, 188] width 7 height 7
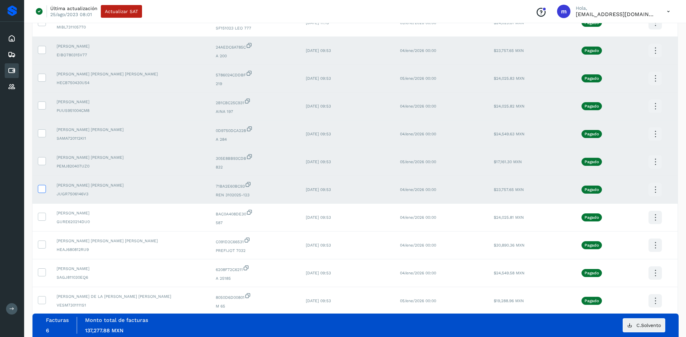
scroll to position [495, 0]
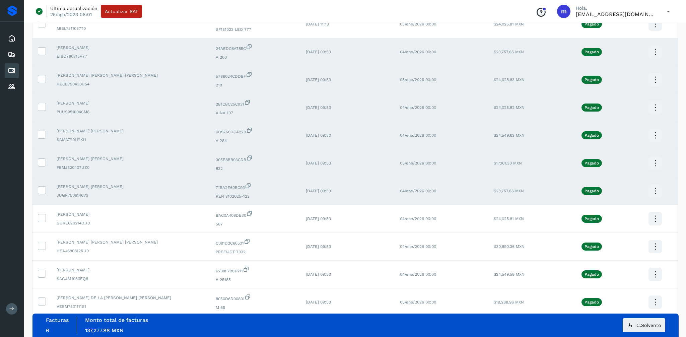
click at [650, 189] on icon at bounding box center [655, 191] width 16 height 16
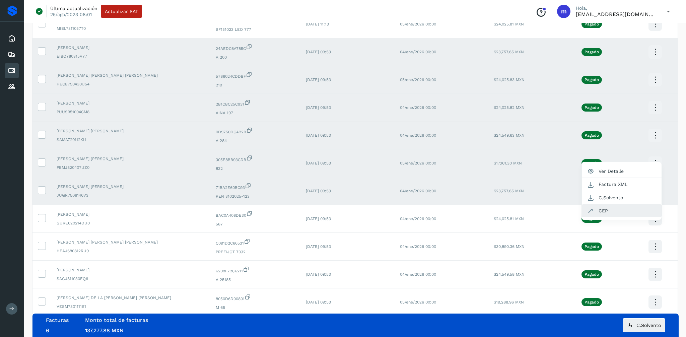
click at [605, 210] on button "CEP" at bounding box center [621, 210] width 80 height 13
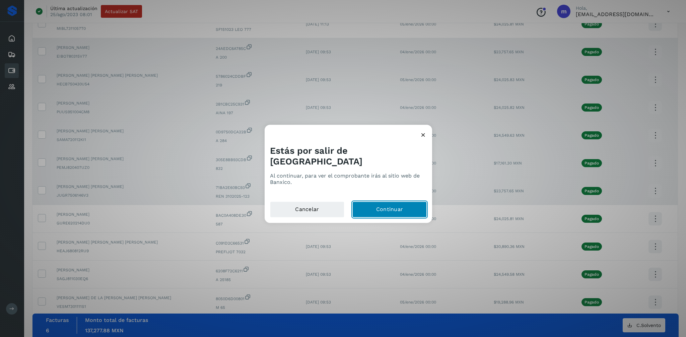
click at [402, 202] on button "Continuar" at bounding box center [389, 210] width 74 height 16
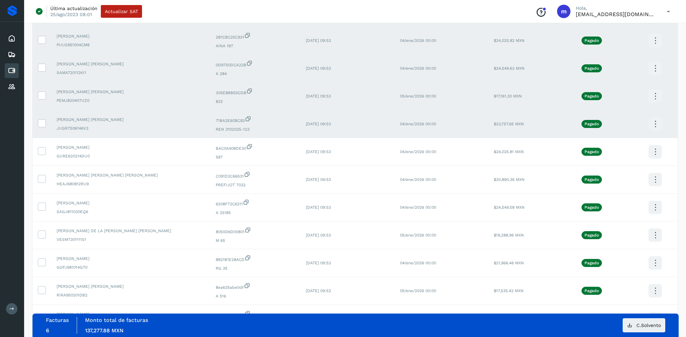
scroll to position [565, 0]
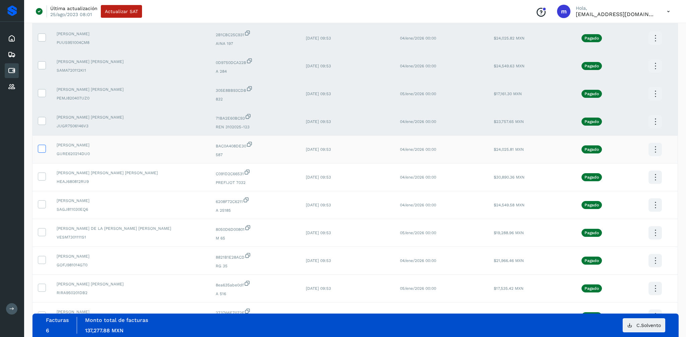
click at [43, 148] on icon at bounding box center [41, 148] width 7 height 7
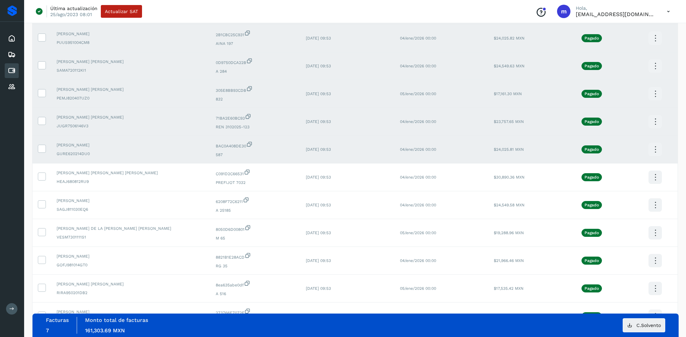
click at [654, 149] on icon at bounding box center [655, 150] width 16 height 16
click at [671, 147] on div at bounding box center [343, 168] width 686 height 337
click at [653, 148] on icon at bounding box center [655, 150] width 16 height 16
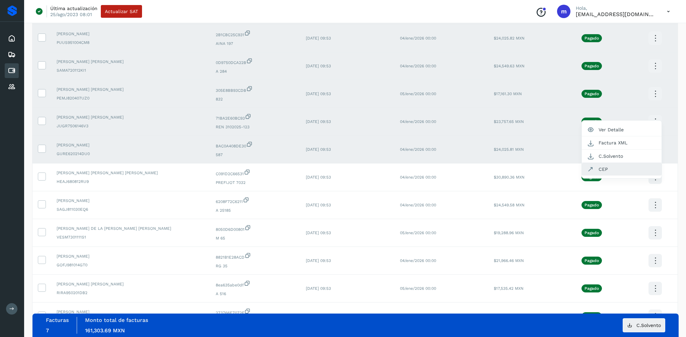
click at [605, 167] on button "CEP" at bounding box center [621, 169] width 80 height 13
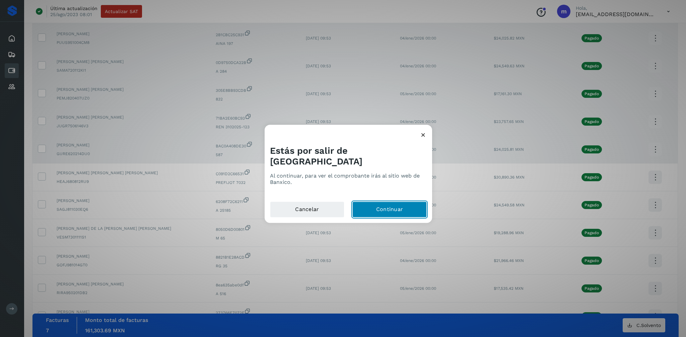
click at [380, 202] on button "Continuar" at bounding box center [389, 210] width 74 height 16
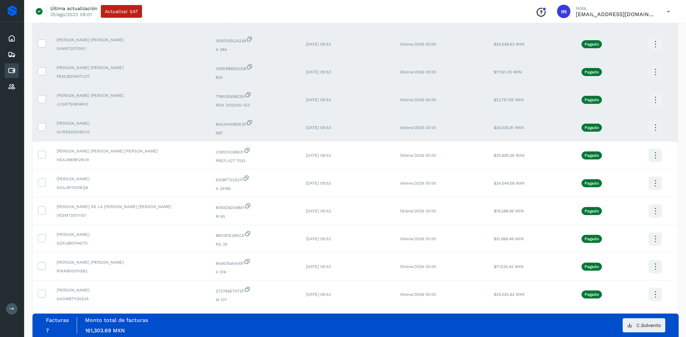
scroll to position [589, 0]
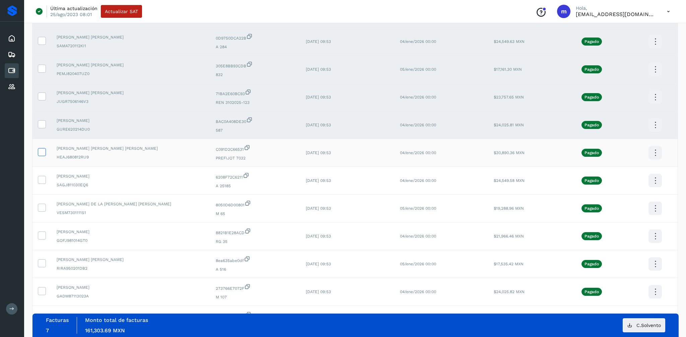
click at [40, 150] on icon at bounding box center [41, 151] width 7 height 7
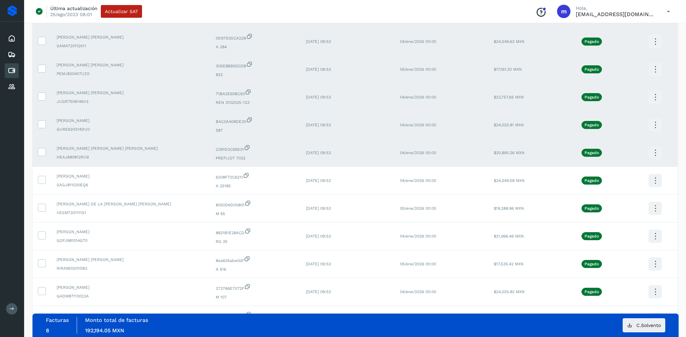
click at [651, 152] on icon at bounding box center [655, 153] width 16 height 16
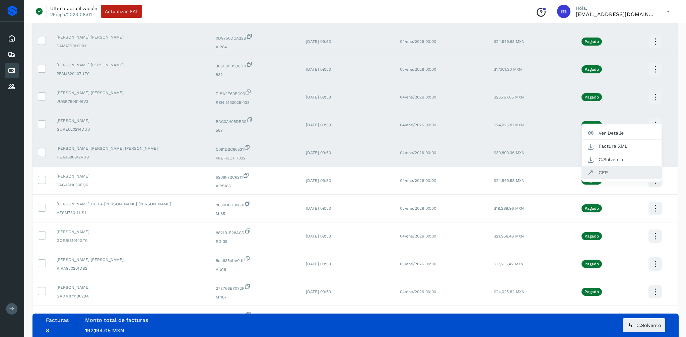
click at [613, 171] on button "CEP" at bounding box center [621, 172] width 80 height 13
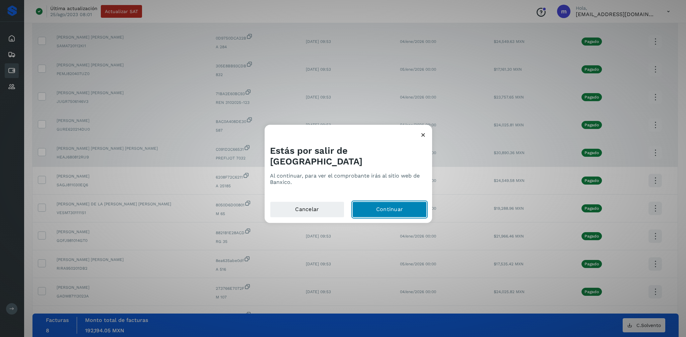
click at [401, 202] on button "Continuar" at bounding box center [389, 210] width 74 height 16
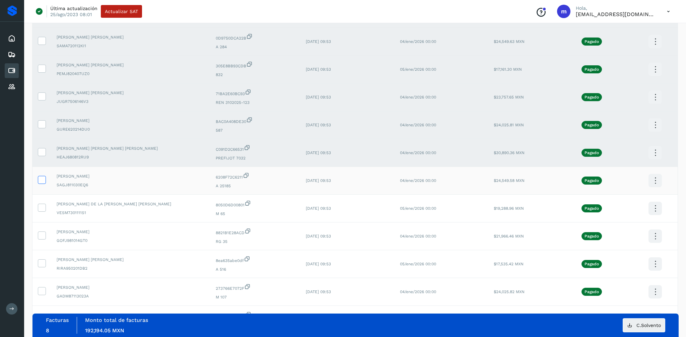
click at [41, 180] on icon at bounding box center [41, 179] width 7 height 7
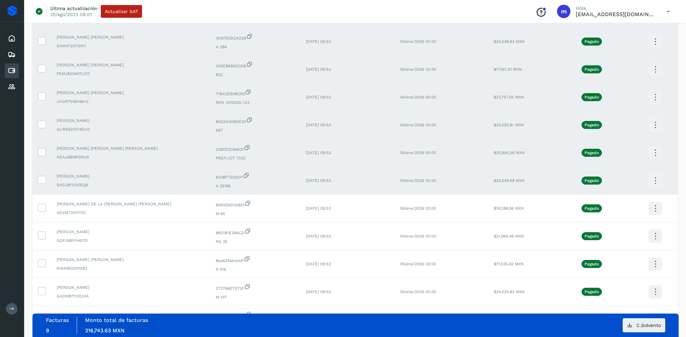
click at [652, 180] on icon at bounding box center [655, 181] width 16 height 16
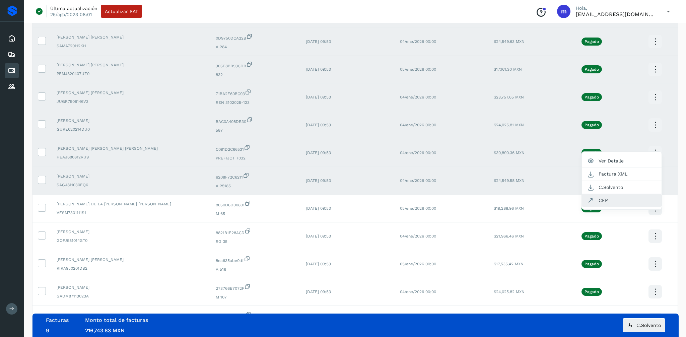
click at [611, 197] on button "CEP" at bounding box center [621, 200] width 80 height 13
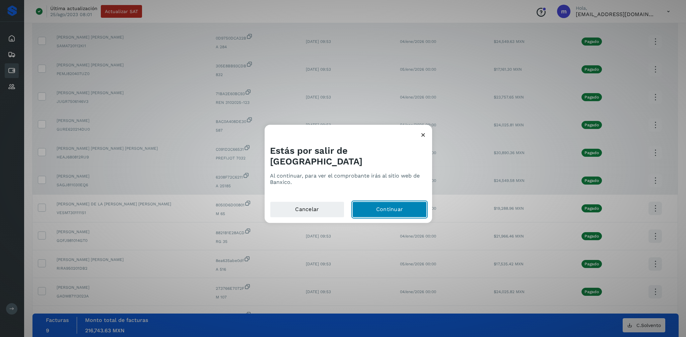
click at [377, 203] on button "Continuar" at bounding box center [389, 210] width 74 height 16
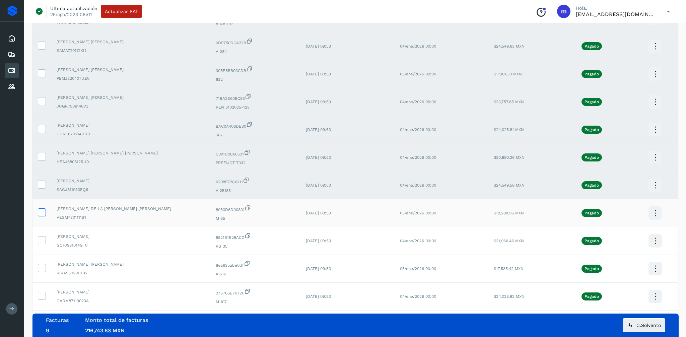
scroll to position [584, 0]
click at [40, 210] on icon at bounding box center [41, 211] width 7 height 7
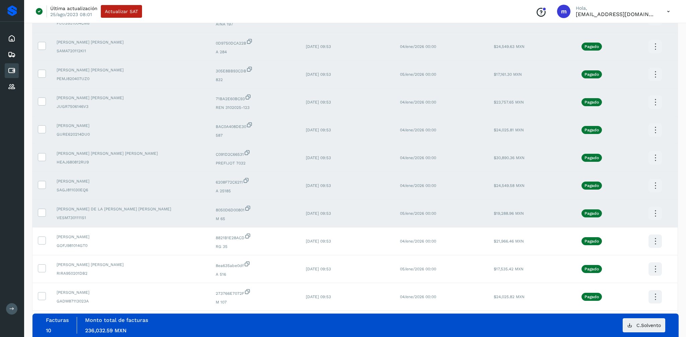
scroll to position [584, 0]
click at [652, 213] on icon at bounding box center [655, 214] width 16 height 16
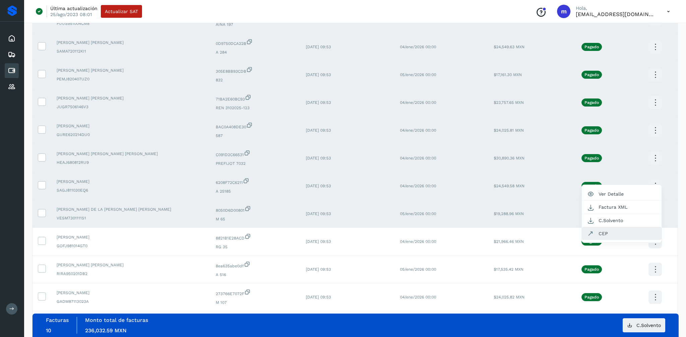
click at [597, 232] on button "CEP" at bounding box center [621, 233] width 80 height 13
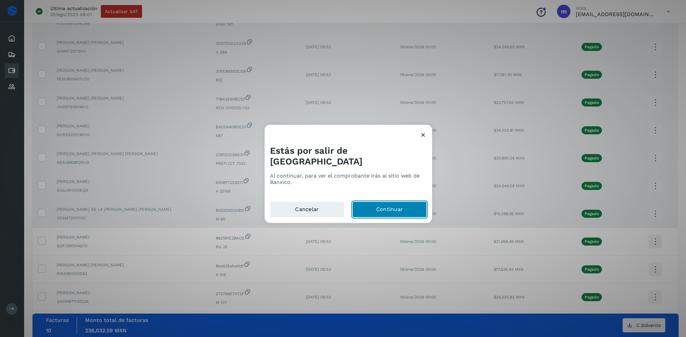
click at [377, 203] on button "Continuar" at bounding box center [389, 210] width 74 height 16
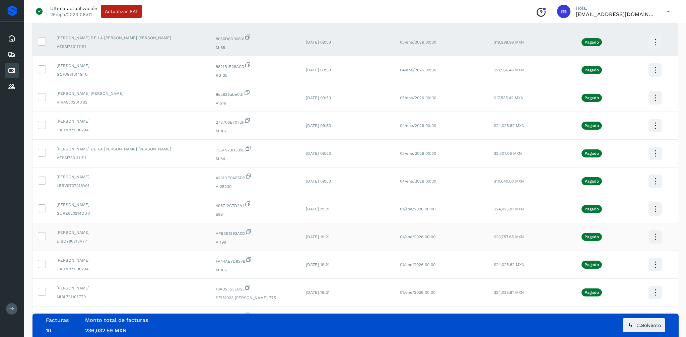
scroll to position [753, 0]
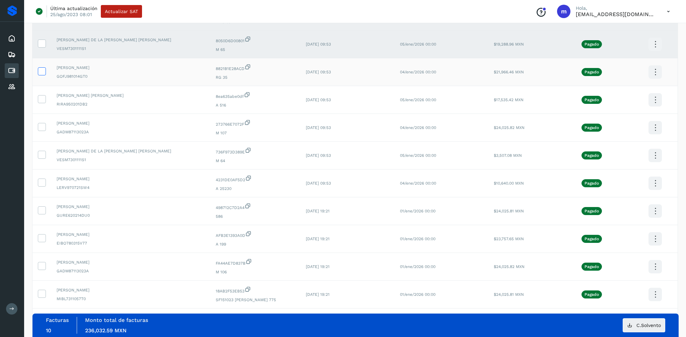
click at [42, 70] on icon at bounding box center [41, 70] width 7 height 7
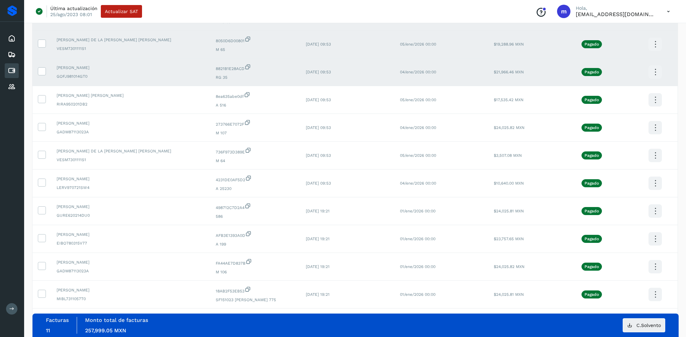
click at [649, 71] on icon at bounding box center [655, 72] width 16 height 16
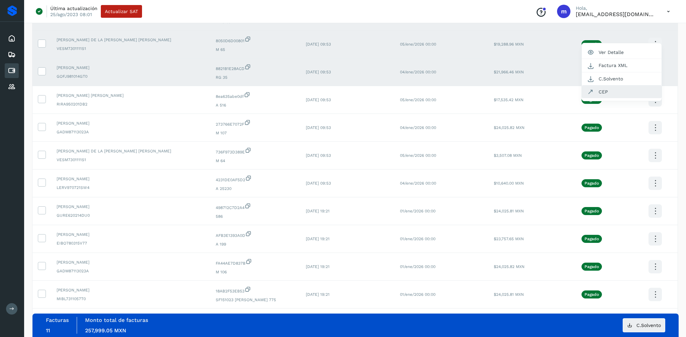
click at [608, 92] on button "CEP" at bounding box center [621, 91] width 80 height 13
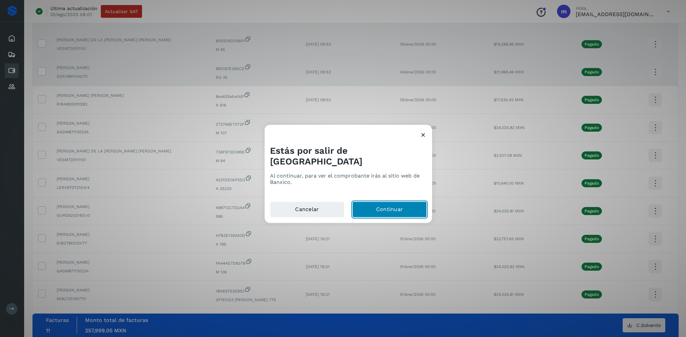
click at [396, 204] on button "Continuar" at bounding box center [389, 210] width 74 height 16
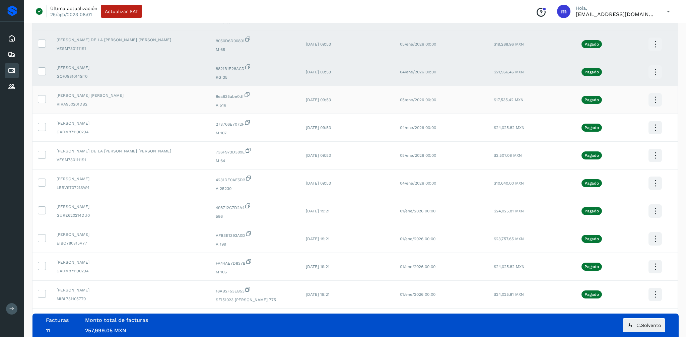
click at [117, 101] on div "[PERSON_NAME] [PERSON_NAME] RIRA950201DB2" at bounding box center [131, 99] width 148 height 15
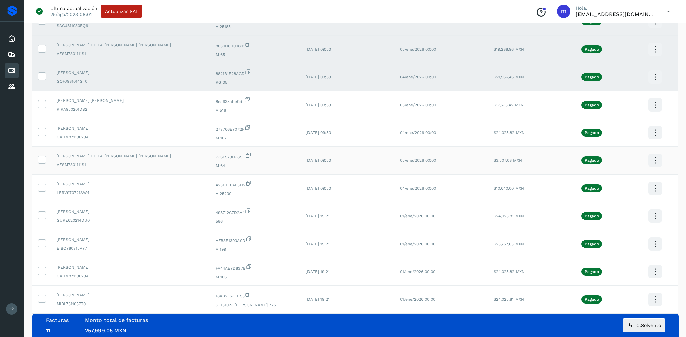
scroll to position [745, 0]
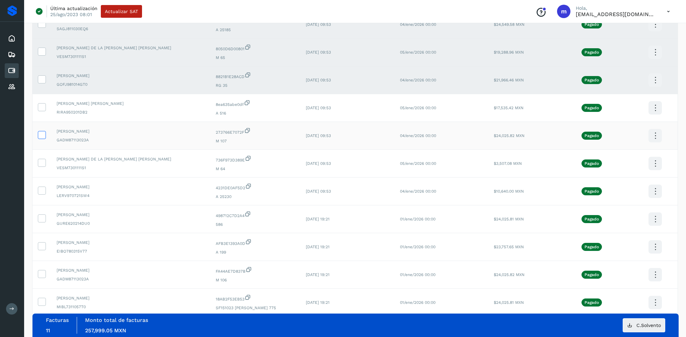
click at [43, 133] on icon at bounding box center [41, 134] width 7 height 7
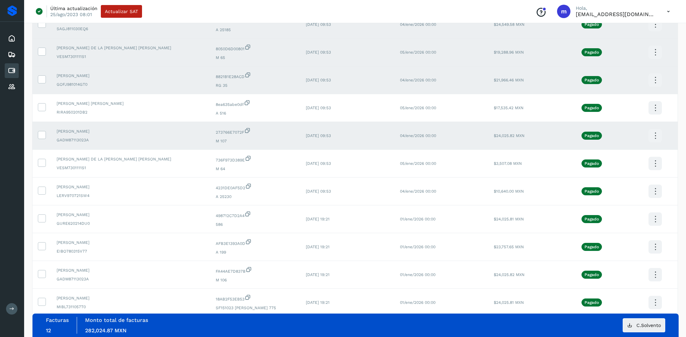
click at [654, 135] on icon at bounding box center [655, 136] width 16 height 16
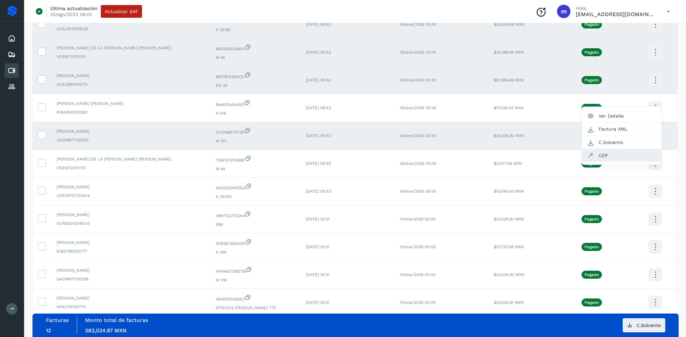
click at [610, 153] on button "CEP" at bounding box center [621, 155] width 80 height 13
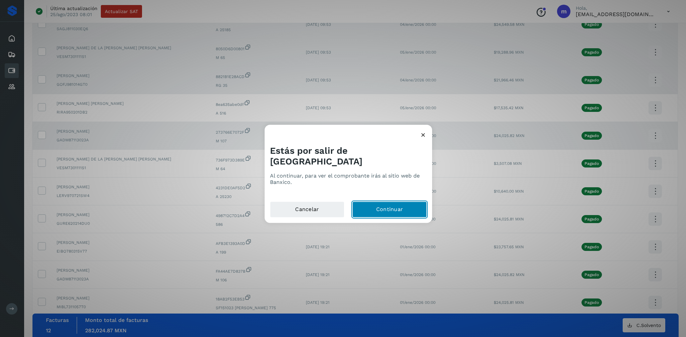
click at [382, 202] on button "Continuar" at bounding box center [389, 210] width 74 height 16
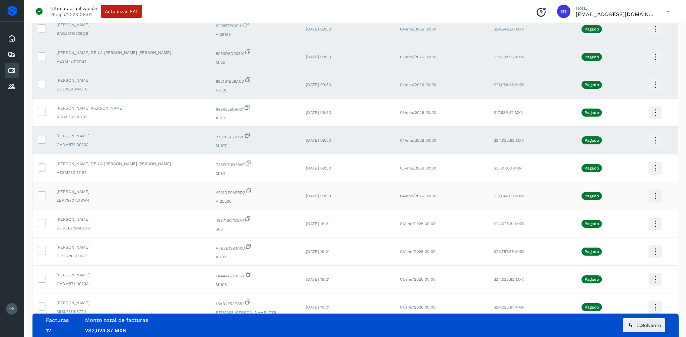
scroll to position [740, 0]
click at [44, 168] on icon at bounding box center [41, 167] width 7 height 7
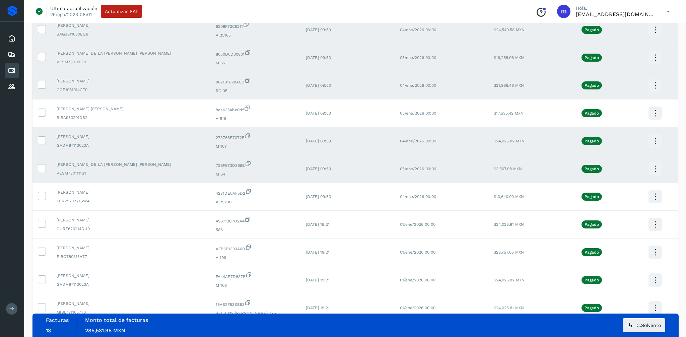
click at [652, 169] on icon at bounding box center [655, 169] width 16 height 16
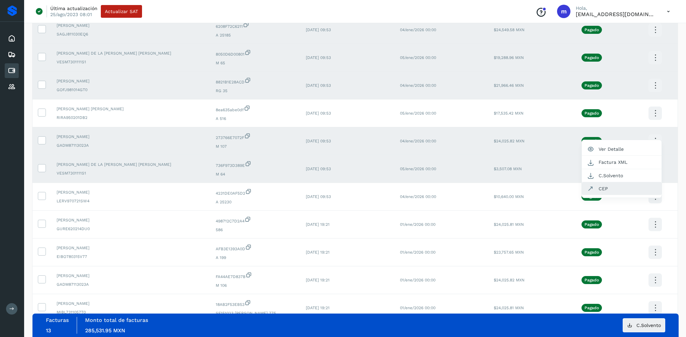
click at [605, 188] on button "CEP" at bounding box center [621, 188] width 80 height 13
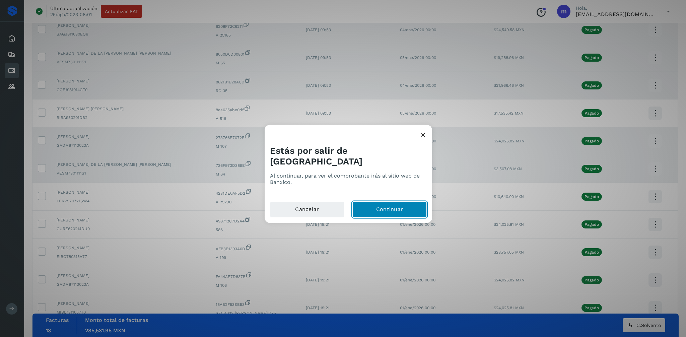
click at [391, 206] on button "Continuar" at bounding box center [389, 210] width 74 height 16
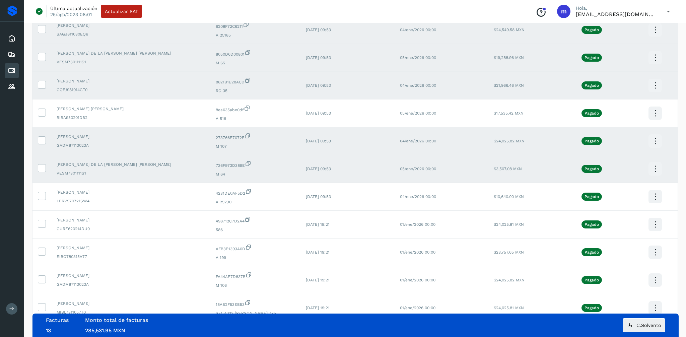
scroll to position [736, 0]
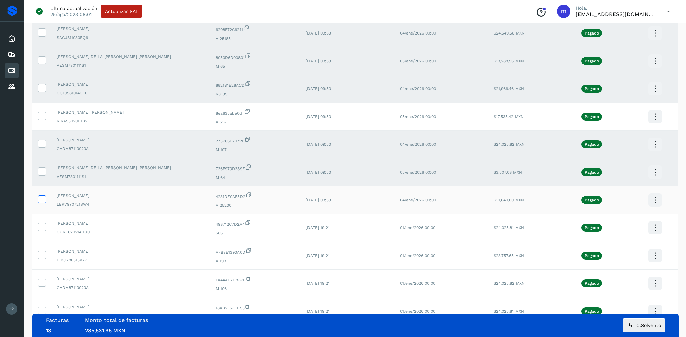
click at [41, 198] on icon at bounding box center [41, 198] width 7 height 7
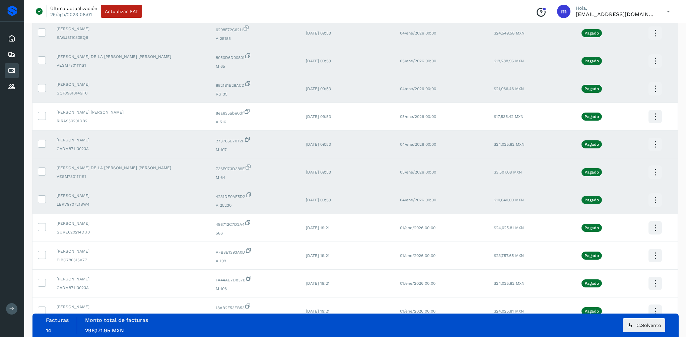
click at [651, 200] on icon at bounding box center [655, 200] width 16 height 16
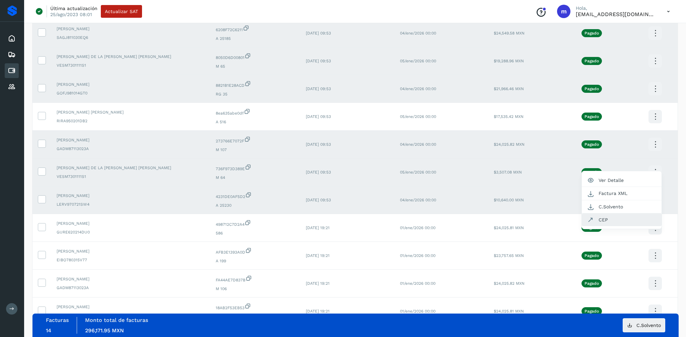
click at [605, 217] on button "CEP" at bounding box center [621, 219] width 80 height 13
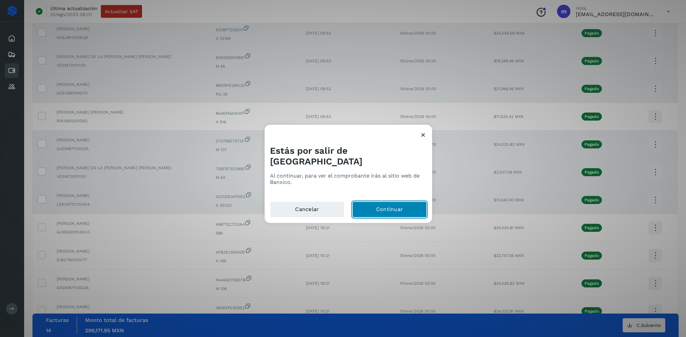
click at [397, 202] on button "Continuar" at bounding box center [389, 210] width 74 height 16
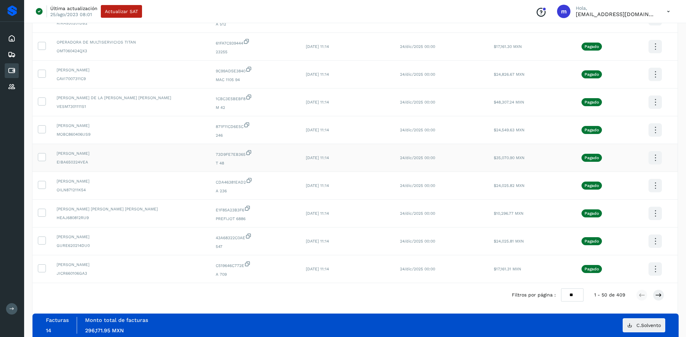
scroll to position [1188, 0]
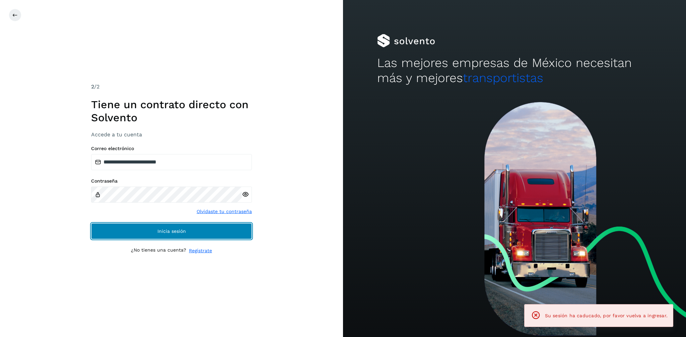
click at [181, 232] on span "Inicia sesión" at bounding box center [171, 231] width 28 height 5
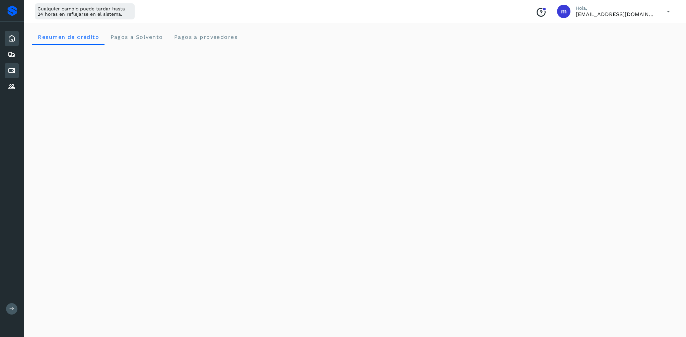
click at [11, 70] on icon at bounding box center [12, 71] width 8 height 8
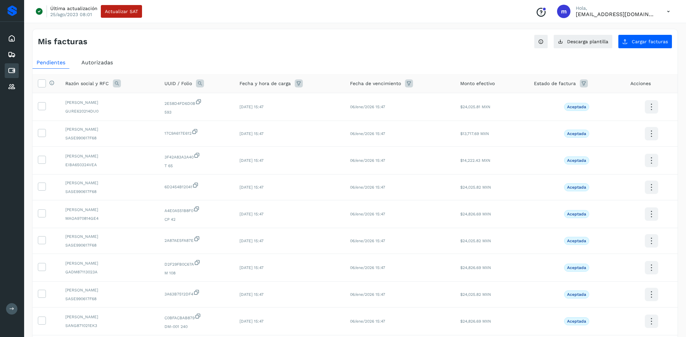
click at [204, 84] on icon at bounding box center [200, 83] width 8 height 8
click at [116, 81] on icon at bounding box center [117, 83] width 8 height 8
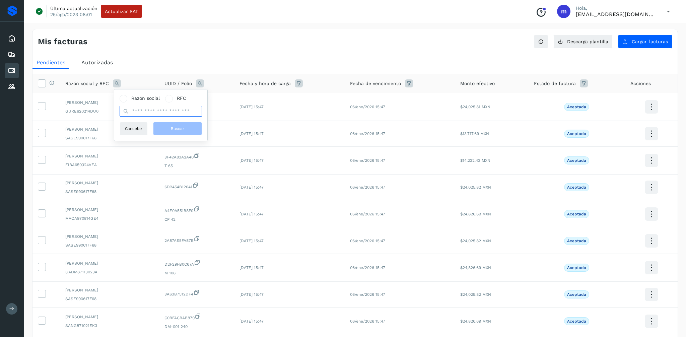
click at [142, 112] on input "text" at bounding box center [160, 111] width 82 height 11
type input "*********"
click at [177, 126] on span "Buscar" at bounding box center [177, 129] width 13 height 6
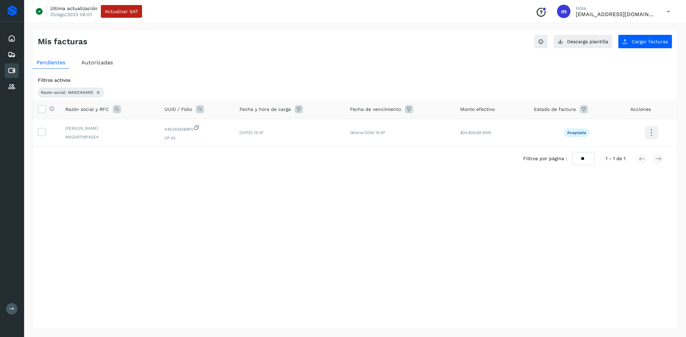
click at [100, 60] on span "Autorizadas" at bounding box center [96, 62] width 31 height 6
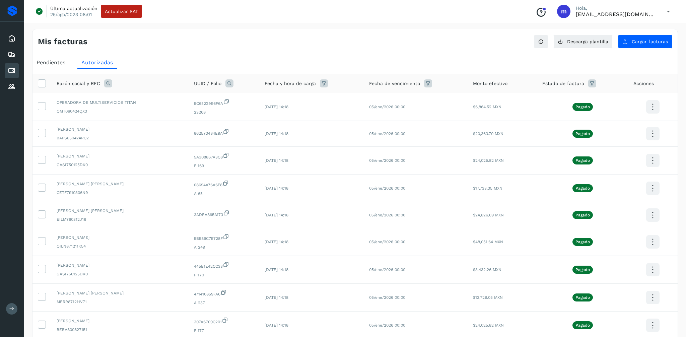
click at [109, 82] on icon at bounding box center [108, 83] width 8 height 8
click at [134, 111] on input "text" at bounding box center [152, 111] width 82 height 11
type input "**********"
click at [159, 128] on button "Buscar" at bounding box center [168, 128] width 49 height 13
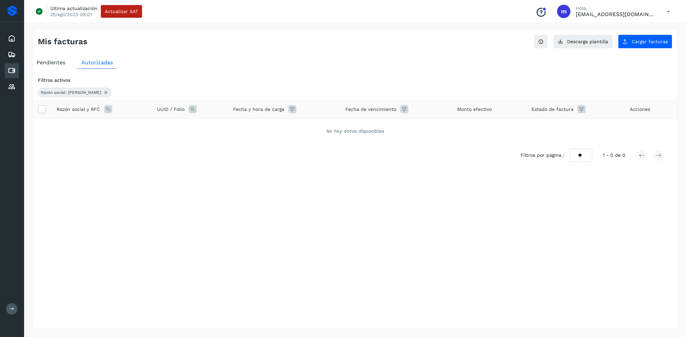
click at [103, 92] on icon at bounding box center [105, 92] width 5 height 5
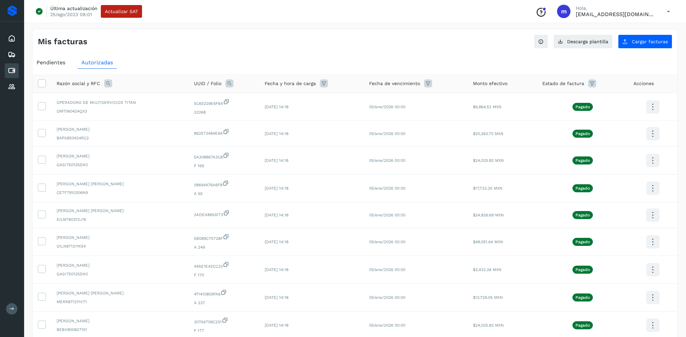
click at [107, 83] on icon at bounding box center [108, 83] width 8 height 8
click at [134, 107] on input "text" at bounding box center [152, 111] width 82 height 11
type input "******"
click at [164, 130] on span "Buscar" at bounding box center [168, 129] width 13 height 6
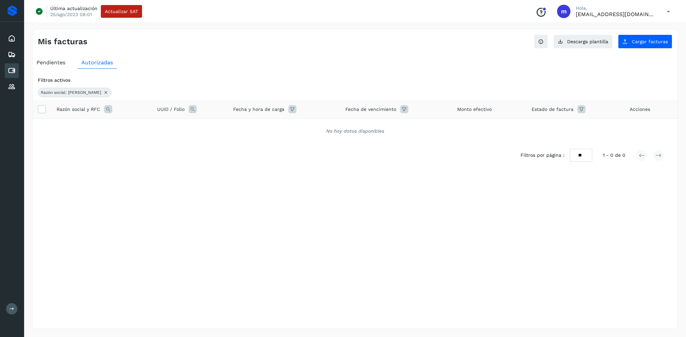
click at [103, 91] on icon at bounding box center [105, 92] width 5 height 5
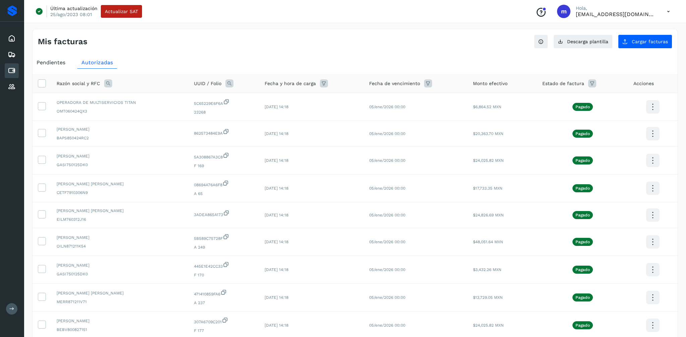
click at [56, 63] on span "Pendientes" at bounding box center [50, 62] width 29 height 6
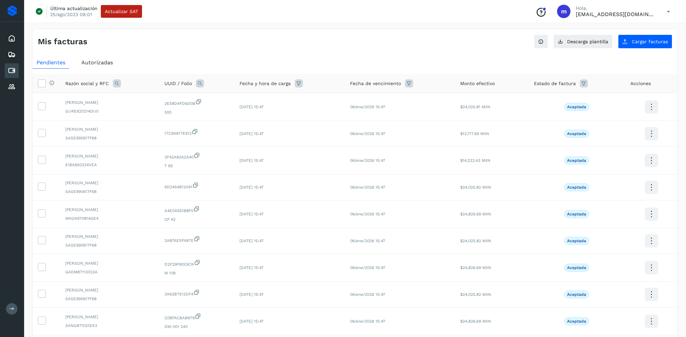
click at [116, 84] on icon at bounding box center [117, 83] width 8 height 8
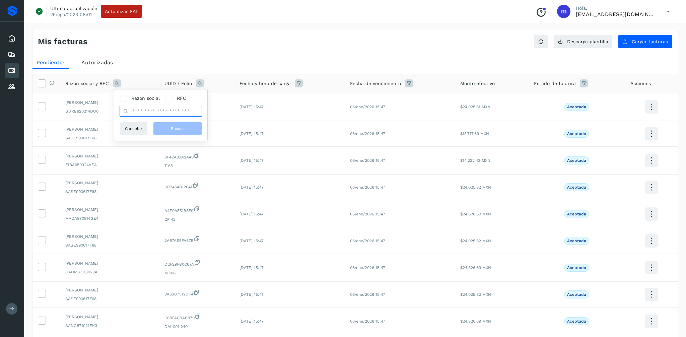
click at [142, 110] on input "text" at bounding box center [160, 111] width 82 height 11
type input "*********"
click at [200, 100] on div "Razón social RFC" at bounding box center [160, 98] width 82 height 7
click at [182, 129] on span "Buscar" at bounding box center [177, 129] width 13 height 6
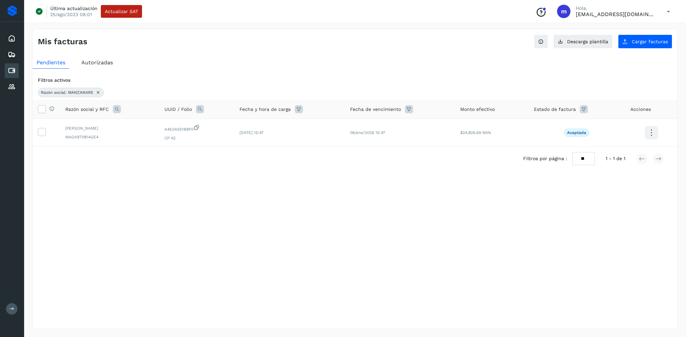
click at [99, 92] on icon at bounding box center [97, 92] width 5 height 5
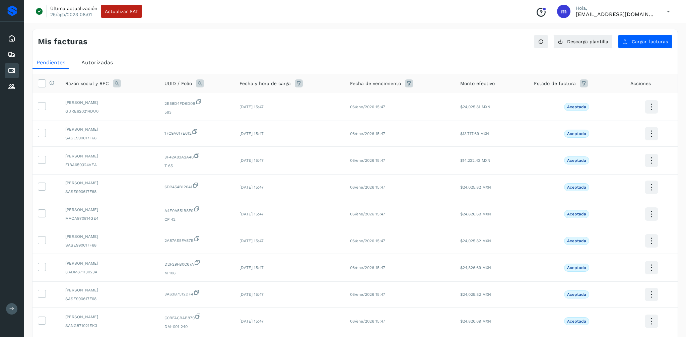
click at [114, 83] on icon at bounding box center [117, 83] width 8 height 8
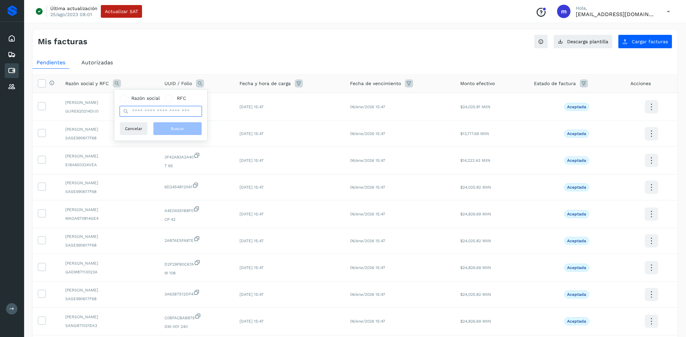
click at [135, 108] on input "text" at bounding box center [160, 111] width 82 height 11
type input "******"
click at [168, 125] on button "Buscar" at bounding box center [177, 128] width 49 height 13
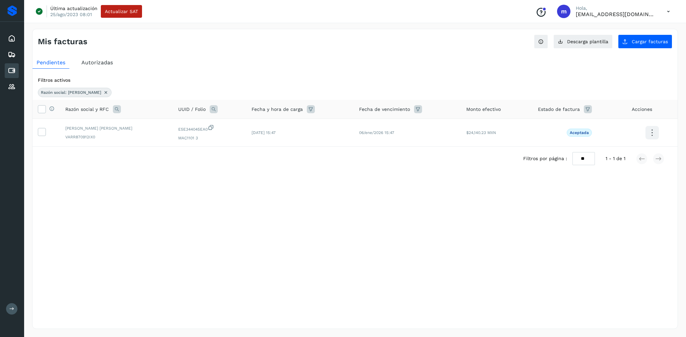
click at [116, 109] on icon at bounding box center [117, 109] width 8 height 8
drag, startPoint x: 161, startPoint y: 138, endPoint x: 130, endPoint y: 137, distance: 30.8
click at [129, 137] on div "******" at bounding box center [160, 137] width 82 height 11
type input "******"
click at [173, 156] on span "Buscar" at bounding box center [177, 154] width 13 height 6
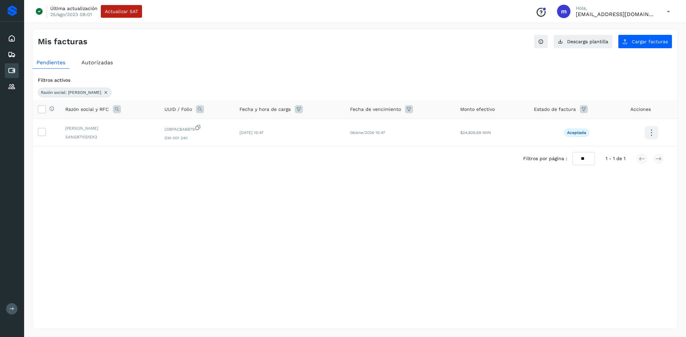
click at [116, 108] on icon at bounding box center [117, 109] width 8 height 8
drag, startPoint x: 155, startPoint y: 135, endPoint x: 115, endPoint y: 133, distance: 39.5
click at [115, 133] on div "Razón social RFC ****** Cancelar Buscar" at bounding box center [160, 140] width 93 height 51
type input "*******"
click at [173, 154] on span "Buscar" at bounding box center [177, 154] width 13 height 6
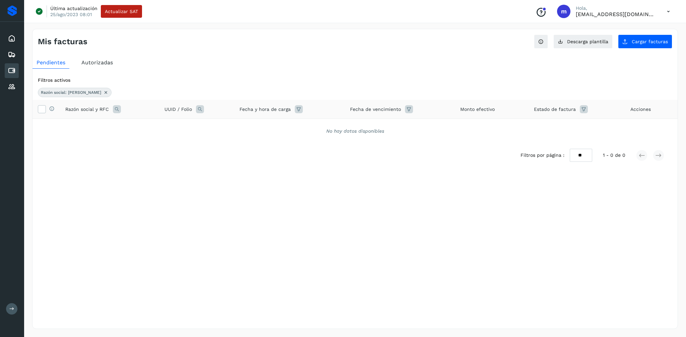
click at [97, 60] on span "Autorizadas" at bounding box center [96, 62] width 31 height 6
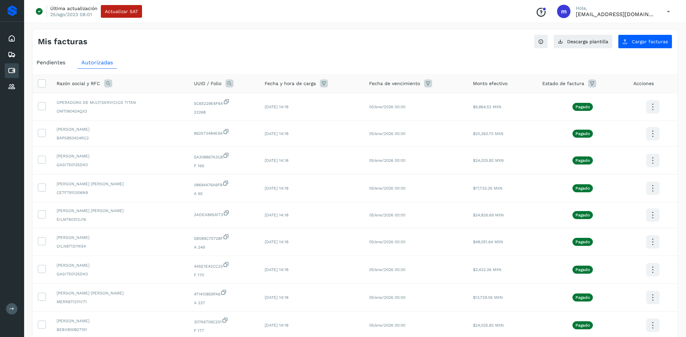
click at [110, 84] on icon at bounding box center [108, 83] width 8 height 8
click at [141, 111] on input "text" at bounding box center [152, 111] width 82 height 11
type input "*******"
click at [153, 137] on div "Razón social RFC ******* Cancelar Buscar" at bounding box center [151, 114] width 93 height 51
click at [157, 131] on button "Buscar" at bounding box center [168, 128] width 49 height 13
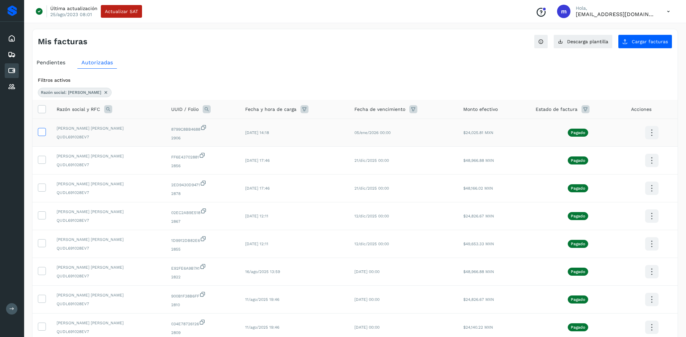
click at [45, 130] on icon at bounding box center [41, 131] width 7 height 7
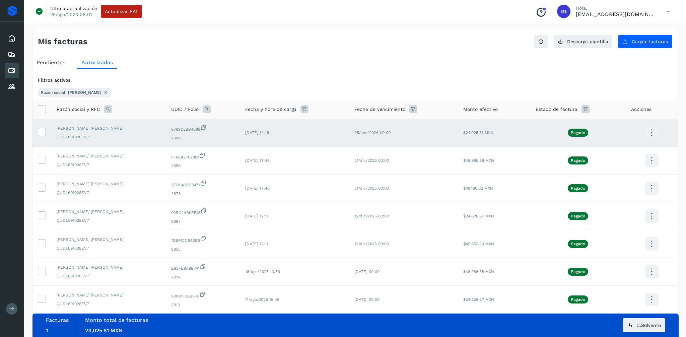
click at [654, 133] on icon at bounding box center [651, 133] width 16 height 16
click at [615, 151] on button "CEP" at bounding box center [618, 152] width 80 height 13
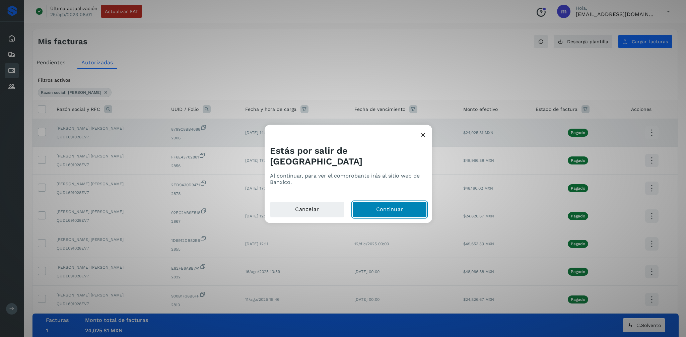
click at [388, 204] on button "Continuar" at bounding box center [389, 210] width 74 height 16
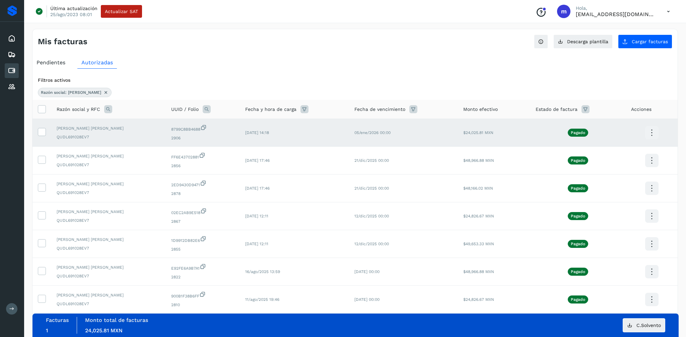
click at [103, 93] on icon at bounding box center [105, 92] width 5 height 5
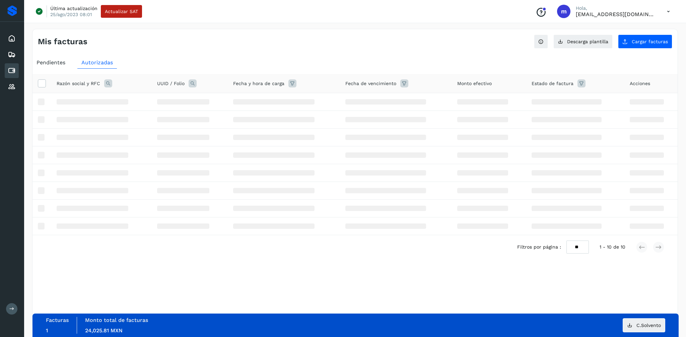
click at [108, 82] on icon at bounding box center [108, 83] width 8 height 8
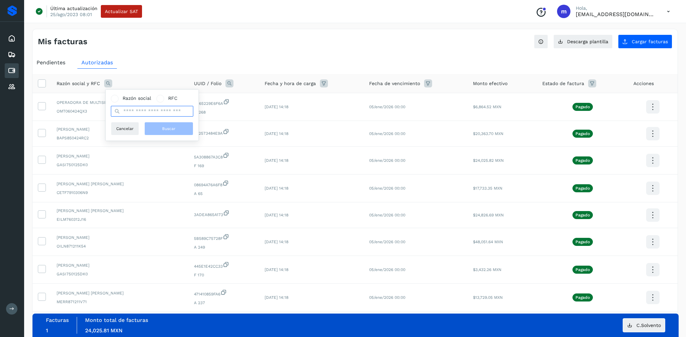
click at [135, 110] on input "text" at bounding box center [152, 111] width 82 height 11
type input "*******"
click at [169, 126] on span "Buscar" at bounding box center [168, 129] width 13 height 6
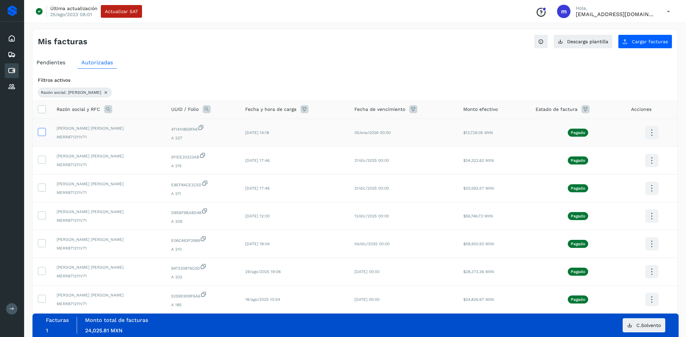
scroll to position [0, 0]
drag, startPoint x: 41, startPoint y: 129, endPoint x: 165, endPoint y: 138, distance: 124.2
click at [41, 129] on icon at bounding box center [41, 131] width 7 height 7
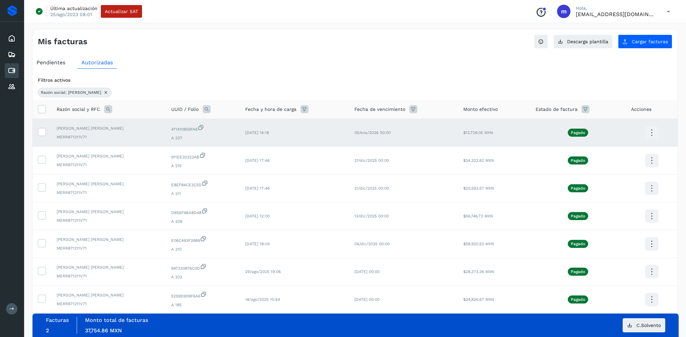
click at [650, 130] on icon at bounding box center [651, 133] width 16 height 16
click at [618, 150] on button "CEP" at bounding box center [618, 152] width 80 height 13
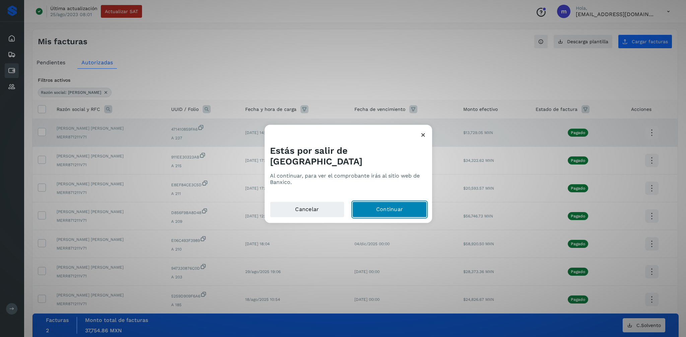
click at [404, 202] on button "Continuar" at bounding box center [389, 210] width 74 height 16
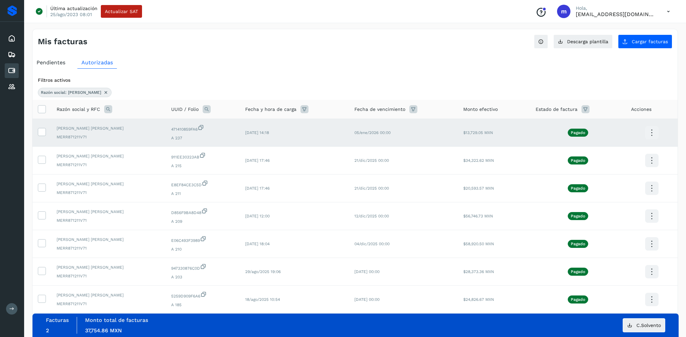
click at [105, 107] on icon at bounding box center [108, 109] width 8 height 8
drag, startPoint x: 150, startPoint y: 137, endPoint x: 107, endPoint y: 135, distance: 42.9
click at [107, 135] on div "Razón social RFC ******* Cancelar Buscar" at bounding box center [151, 140] width 93 height 51
type input "**********"
click at [169, 155] on span "Buscar" at bounding box center [168, 154] width 13 height 6
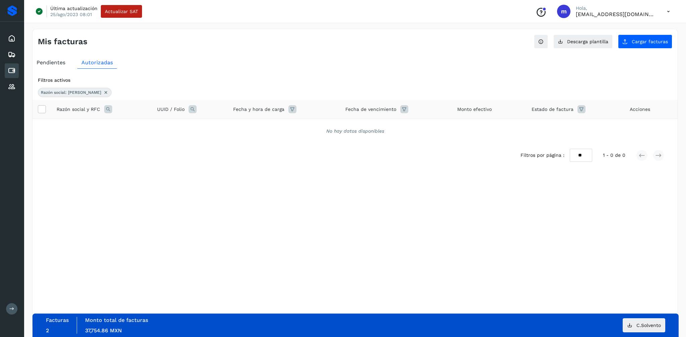
click at [53, 62] on span "Pendientes" at bounding box center [50, 62] width 29 height 6
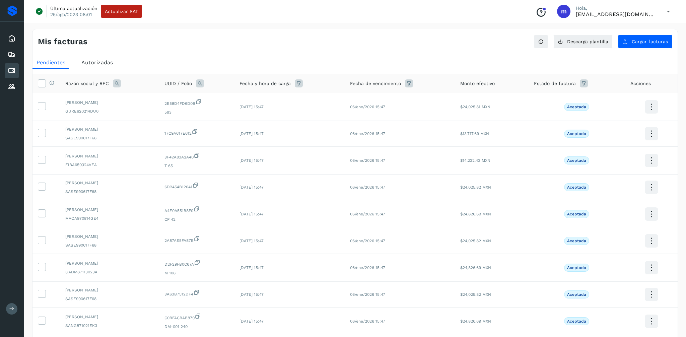
click at [117, 83] on icon at bounding box center [117, 83] width 8 height 8
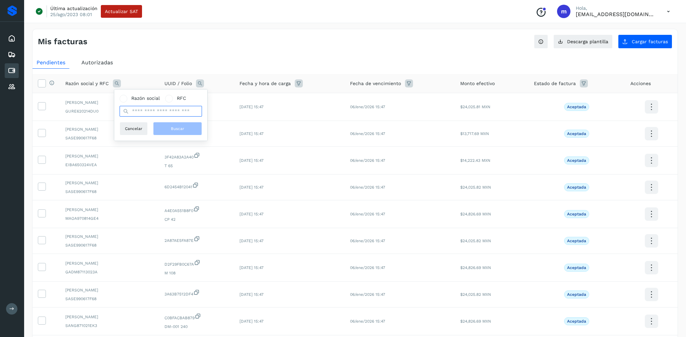
click at [143, 112] on input "text" at bounding box center [160, 111] width 82 height 11
type input "**********"
click at [168, 128] on button "Buscar" at bounding box center [177, 128] width 49 height 13
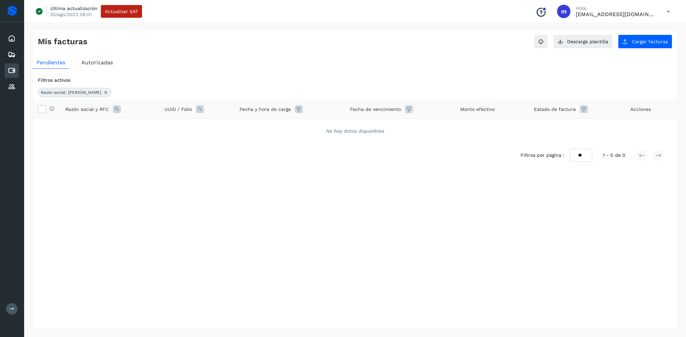
click at [93, 60] on span "Autorizadas" at bounding box center [96, 62] width 31 height 6
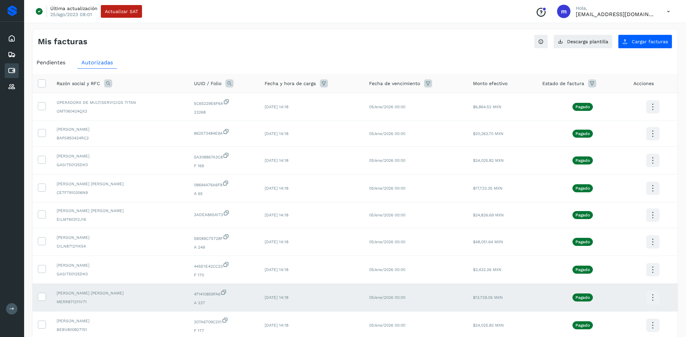
click at [105, 84] on icon at bounding box center [108, 83] width 8 height 8
click at [143, 110] on input "text" at bounding box center [152, 111] width 82 height 11
type input "********"
click at [160, 139] on div "Razón social RFC ******** Cancelar Buscar" at bounding box center [151, 114] width 93 height 51
click at [165, 130] on span "Buscar" at bounding box center [168, 129] width 13 height 6
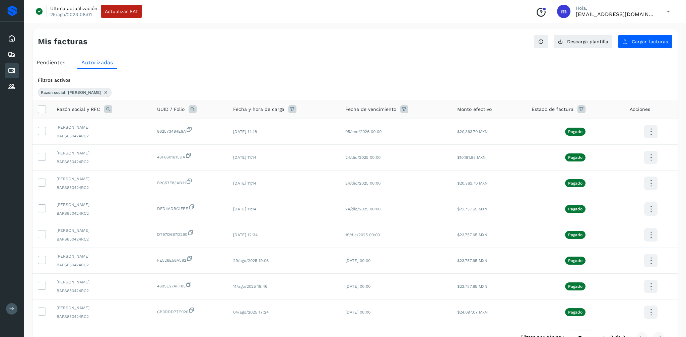
click at [56, 63] on span "Pendientes" at bounding box center [50, 62] width 29 height 6
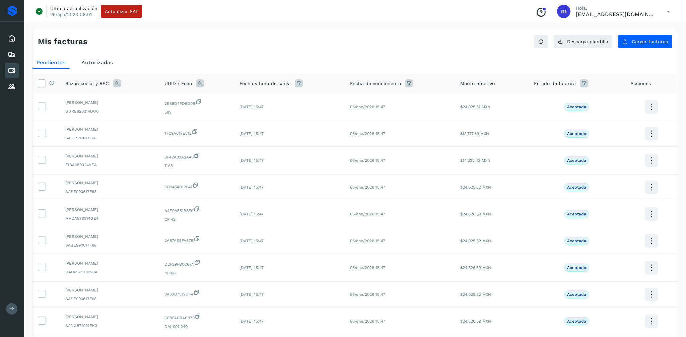
click at [114, 82] on icon at bounding box center [117, 83] width 8 height 8
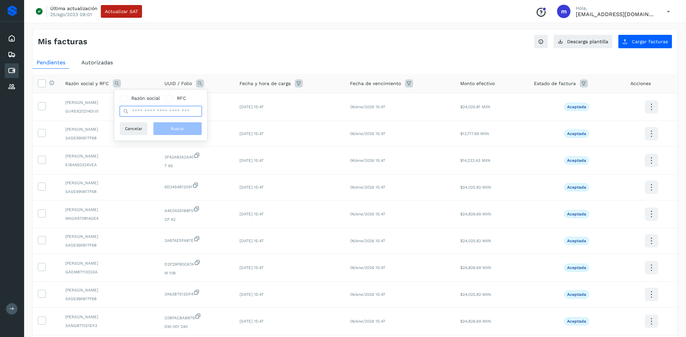
click at [152, 111] on input "text" at bounding box center [160, 111] width 82 height 11
type input "********"
click at [149, 136] on div "Razón social RFC ******** Cancelar Buscar" at bounding box center [160, 114] width 93 height 51
click at [179, 131] on span "Buscar" at bounding box center [177, 129] width 13 height 6
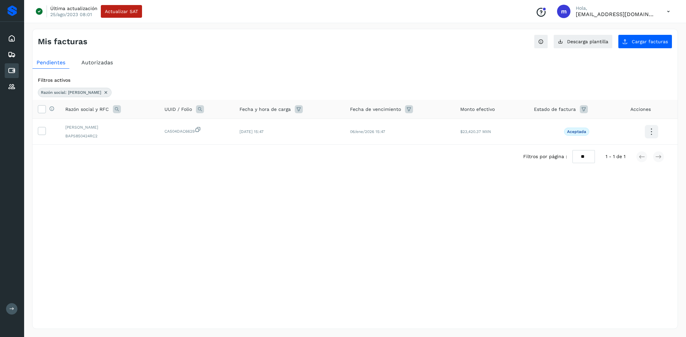
click at [115, 110] on icon at bounding box center [117, 109] width 8 height 8
drag, startPoint x: 155, startPoint y: 138, endPoint x: 115, endPoint y: 137, distance: 40.2
click at [115, 137] on div "Razón social RFC ******** Cancelar Buscar" at bounding box center [160, 140] width 93 height 51
type input "****"
click at [176, 151] on button "Buscar" at bounding box center [177, 154] width 49 height 13
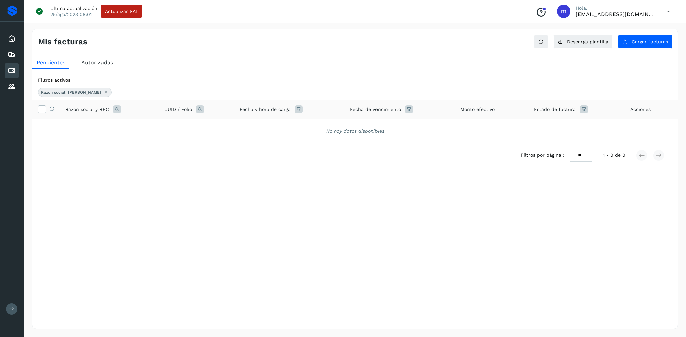
click at [102, 65] on span "Autorizadas" at bounding box center [96, 62] width 31 height 6
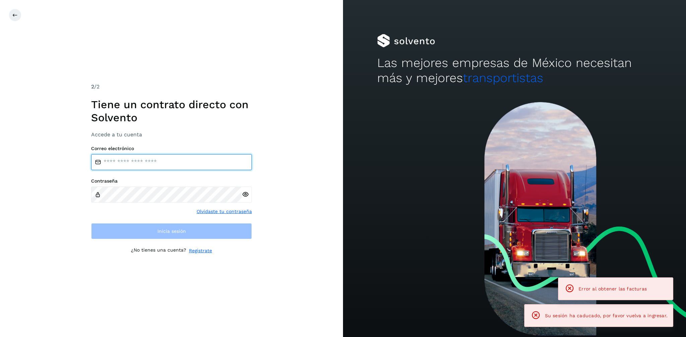
type input "**********"
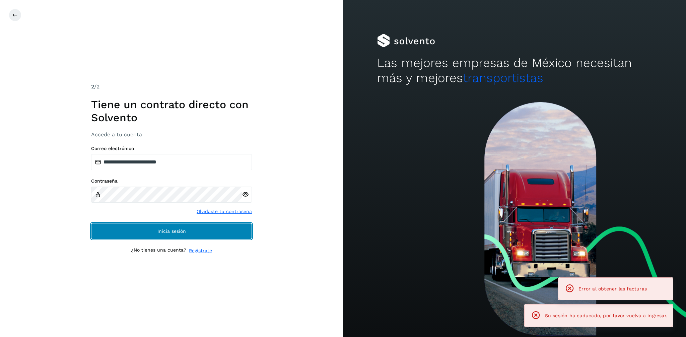
click at [184, 232] on span "Inicia sesión" at bounding box center [171, 231] width 28 height 5
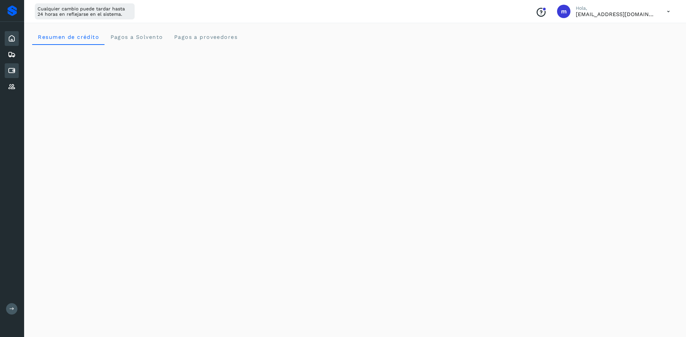
click at [9, 69] on icon at bounding box center [12, 71] width 8 height 8
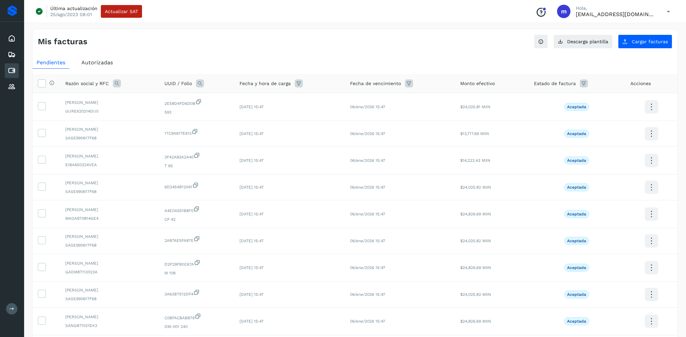
click at [115, 83] on icon at bounding box center [117, 83] width 8 height 8
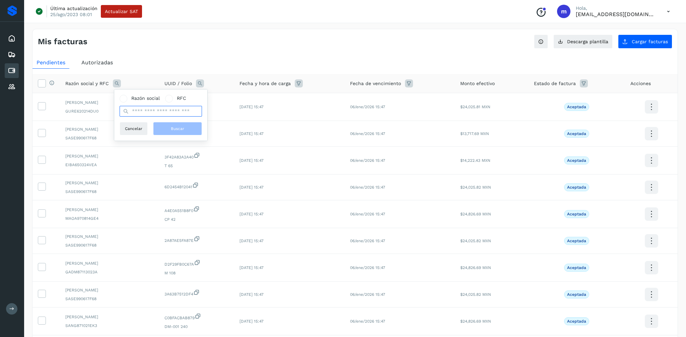
click at [143, 107] on input "text" at bounding box center [160, 111] width 82 height 11
type input "********"
click at [139, 138] on div "Razón social RFC ******** Cancelar Buscar" at bounding box center [160, 114] width 93 height 51
click at [188, 127] on button "Buscar" at bounding box center [177, 128] width 49 height 13
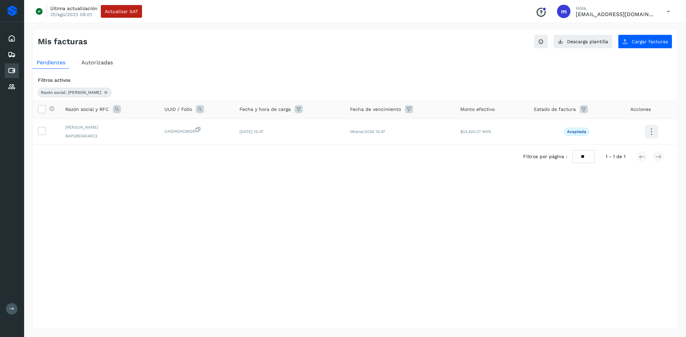
click at [116, 109] on icon at bounding box center [117, 109] width 8 height 8
drag, startPoint x: 158, startPoint y: 136, endPoint x: 131, endPoint y: 137, distance: 26.8
click at [131, 137] on input "********" at bounding box center [160, 137] width 82 height 11
type input "*****"
click at [190, 156] on button "Buscar" at bounding box center [177, 154] width 49 height 13
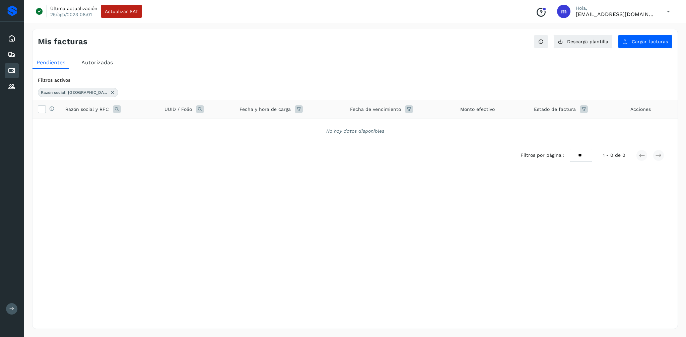
click at [103, 56] on div "Pendientes Autorizadas Filtros activos Razón social: [PERSON_NAME] Selecciona t…" at bounding box center [354, 123] width 645 height 138
click at [102, 63] on span "Autorizadas" at bounding box center [96, 62] width 31 height 6
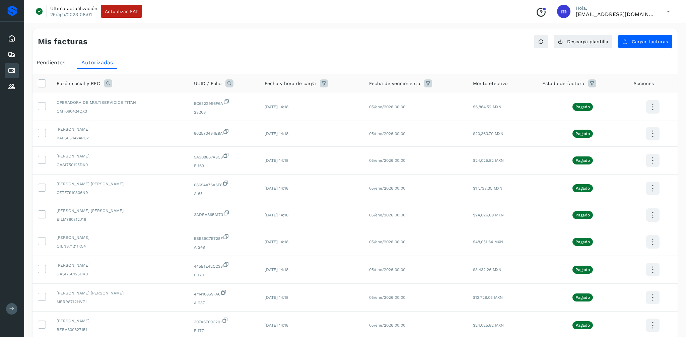
click at [108, 82] on icon at bounding box center [108, 83] width 8 height 8
click at [147, 112] on input "text" at bounding box center [152, 111] width 82 height 11
type input "*****"
click at [168, 124] on button "Buscar" at bounding box center [168, 128] width 49 height 13
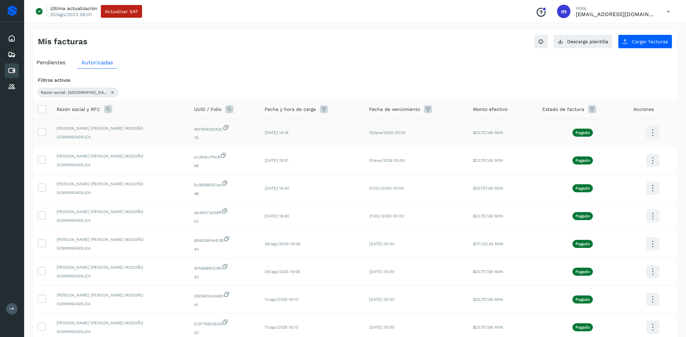
click at [653, 131] on icon at bounding box center [652, 133] width 16 height 16
click at [609, 150] on button "CEP" at bounding box center [619, 152] width 80 height 13
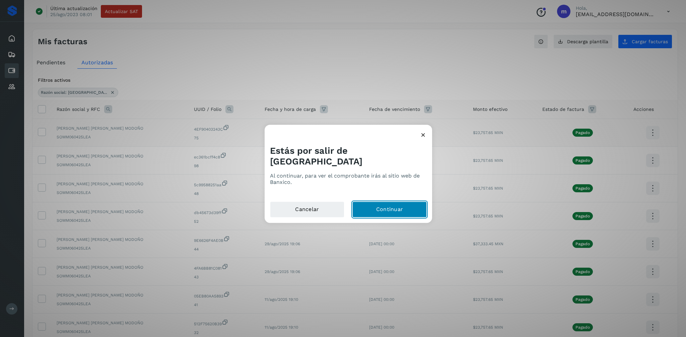
click at [371, 202] on button "Continuar" at bounding box center [389, 210] width 74 height 16
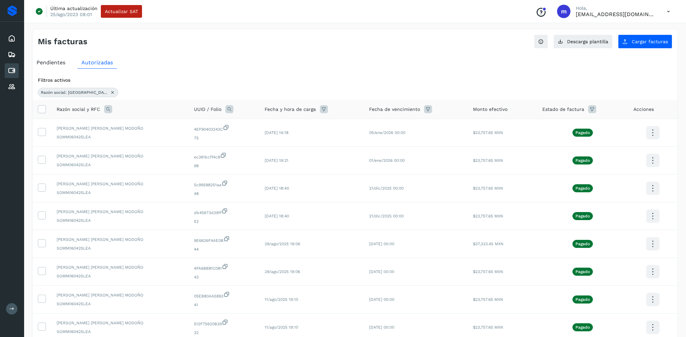
click at [106, 107] on icon at bounding box center [108, 109] width 8 height 8
drag, startPoint x: 141, startPoint y: 136, endPoint x: 111, endPoint y: 135, distance: 30.5
click at [111, 135] on div "Razón social RFC ***** Cancelar Buscar" at bounding box center [151, 140] width 93 height 51
type input "**********"
click at [162, 162] on div "**********" at bounding box center [155, 140] width 93 height 51
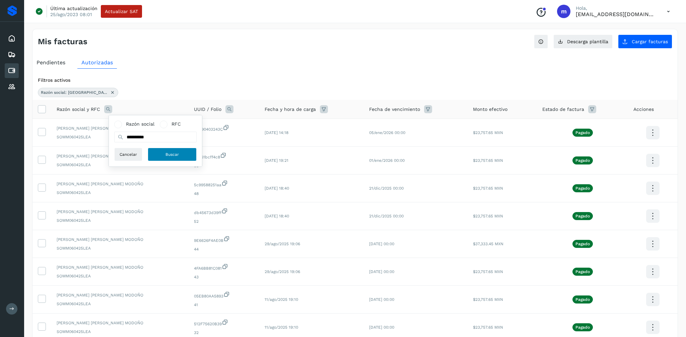
click at [166, 157] on span "Buscar" at bounding box center [171, 154] width 13 height 6
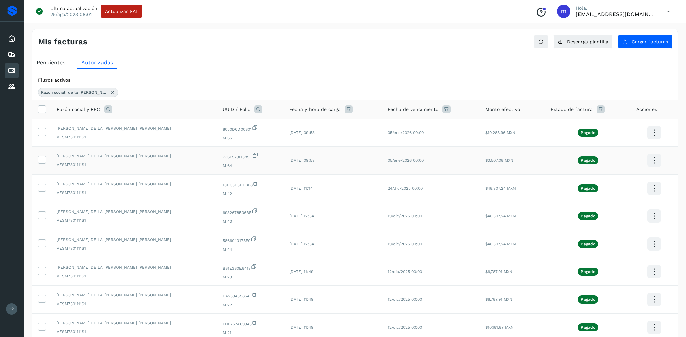
click at [651, 161] on icon at bounding box center [654, 161] width 16 height 16
click at [598, 179] on button "CEP" at bounding box center [620, 180] width 80 height 13
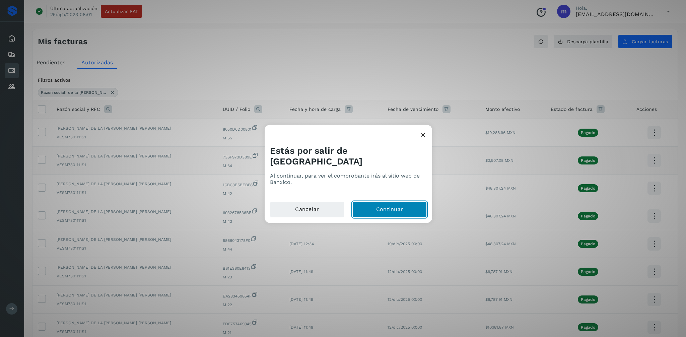
click at [394, 202] on button "Continuar" at bounding box center [389, 210] width 74 height 16
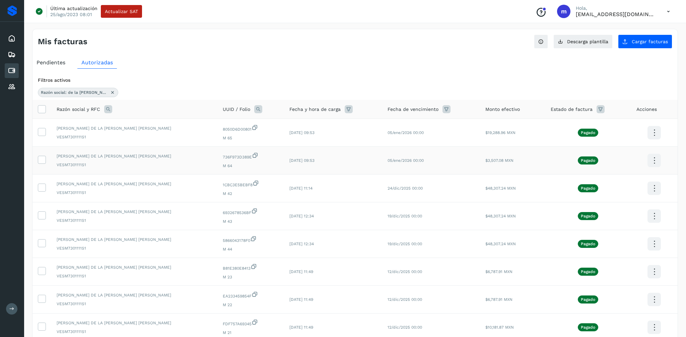
click at [108, 108] on icon at bounding box center [108, 109] width 8 height 8
drag, startPoint x: 153, startPoint y: 135, endPoint x: 110, endPoint y: 134, distance: 42.5
click at [111, 135] on input "**********" at bounding box center [152, 137] width 82 height 11
type input "******"
click at [148, 152] on button "Buscar" at bounding box center [168, 154] width 49 height 13
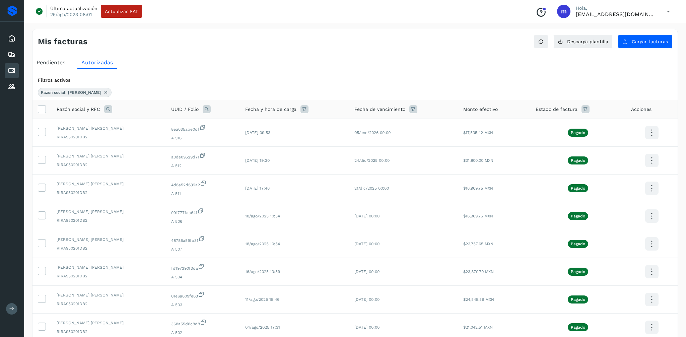
scroll to position [6, 0]
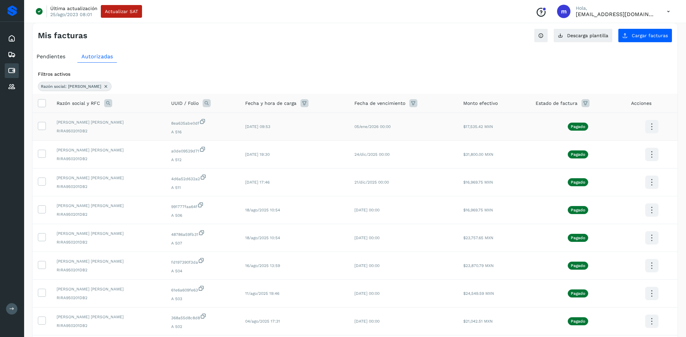
click at [646, 126] on icon at bounding box center [651, 127] width 16 height 16
click at [606, 144] on button "CEP" at bounding box center [618, 146] width 80 height 13
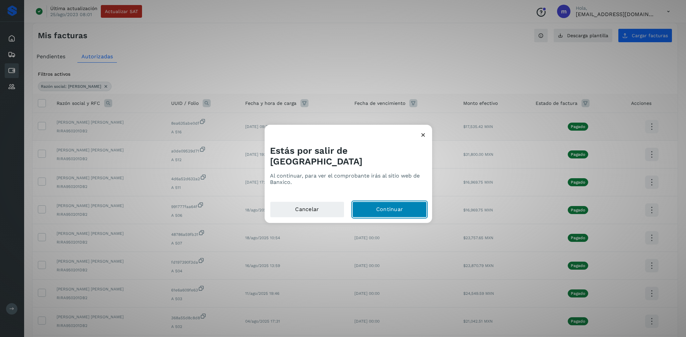
click at [381, 202] on button "Continuar" at bounding box center [389, 210] width 74 height 16
